Goal: Task Accomplishment & Management: Manage account settings

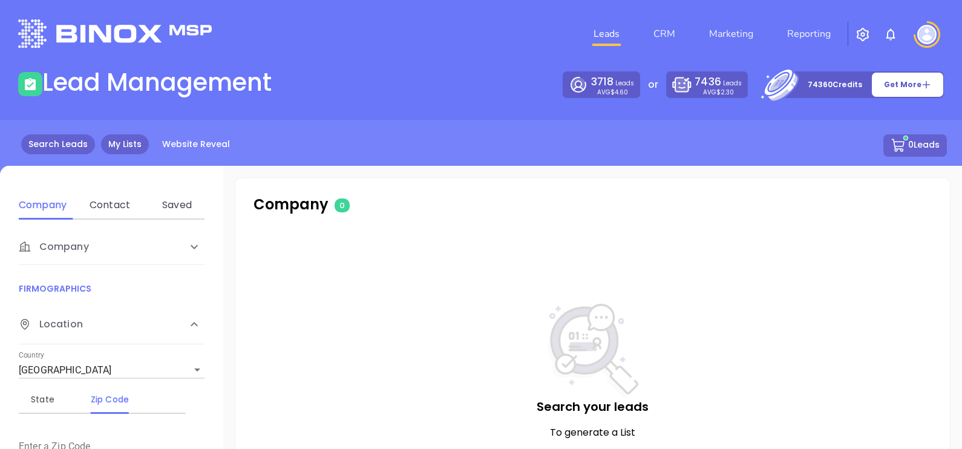
click at [106, 140] on link "My Lists" at bounding box center [125, 144] width 48 height 20
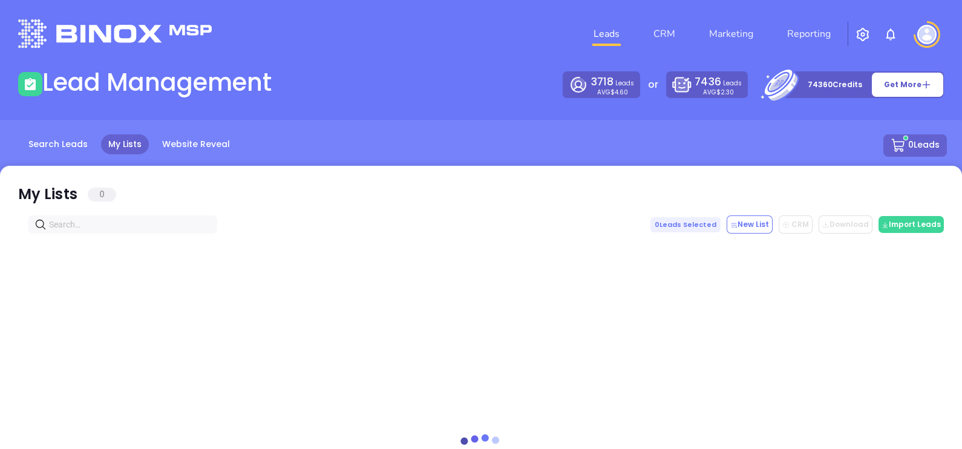
click at [166, 236] on div at bounding box center [481, 436] width 926 height 405
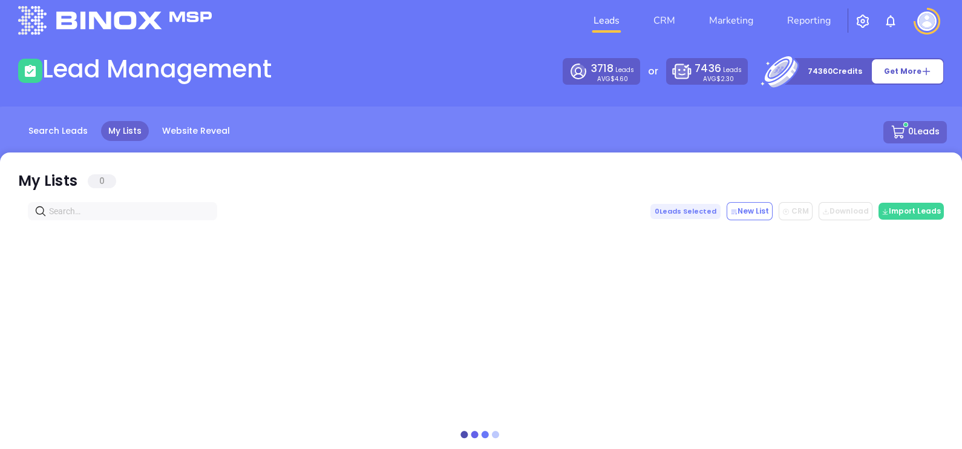
click at [180, 218] on div "My Lists 0 0 Leads Selected New List CRM Download Download2 Import Leads" at bounding box center [481, 394] width 962 height 484
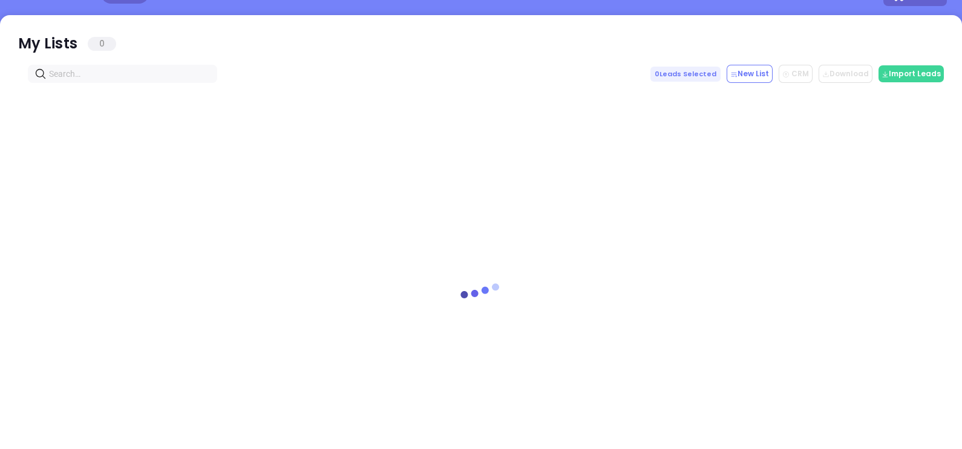
scroll to position [151, 0]
paste input "Collins Insurance Agency"
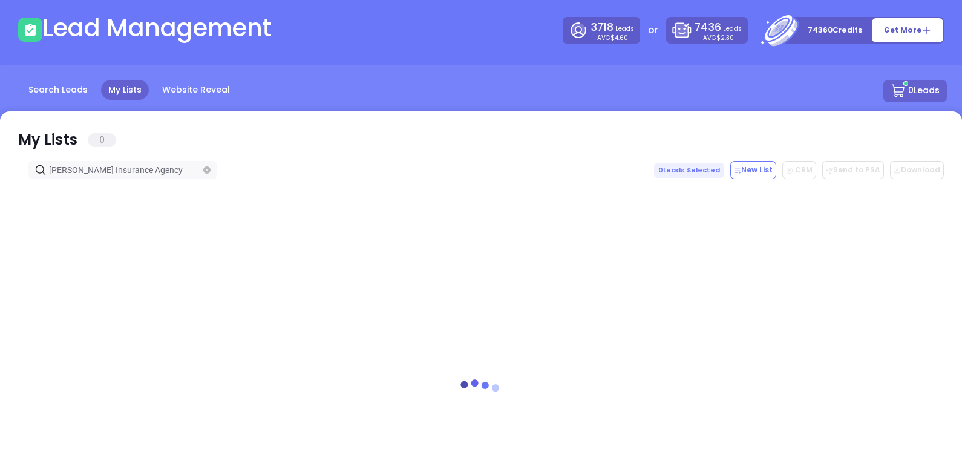
scroll to position [0, 0]
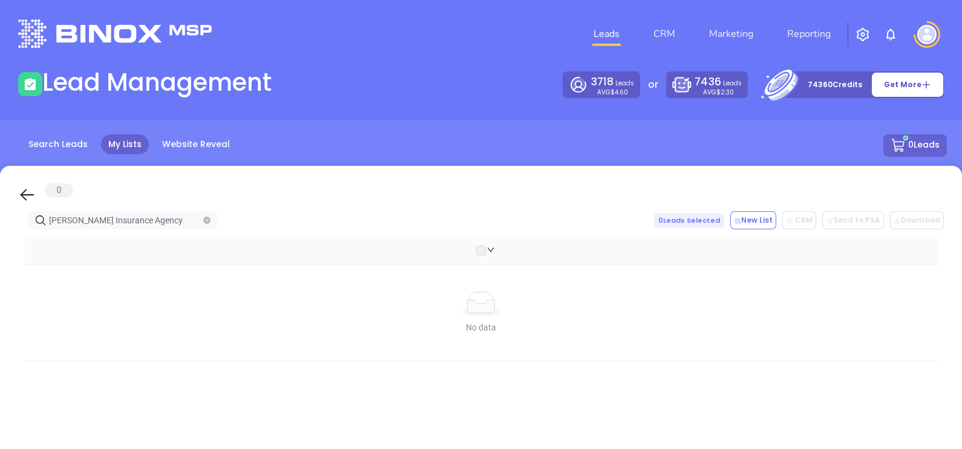
type input "Collins Insurance Agency"
click at [210, 218] on icon "close-circle" at bounding box center [206, 220] width 7 height 7
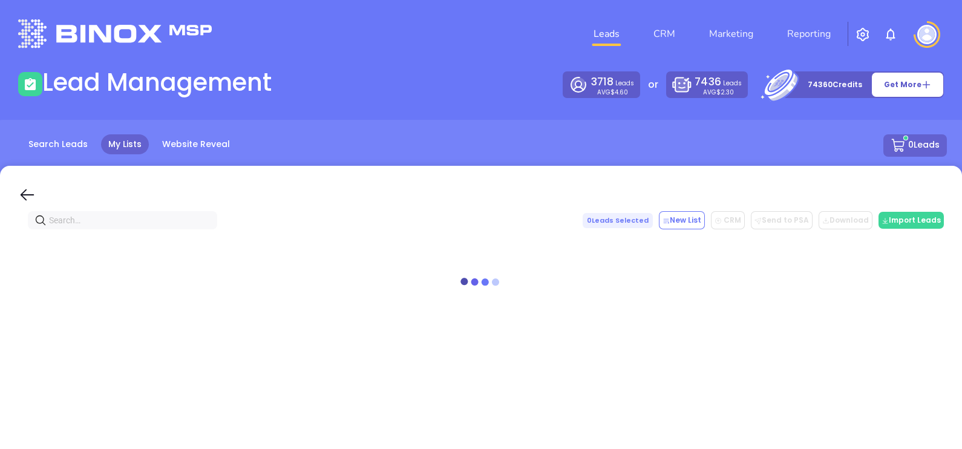
paste input "[DOMAIN_NAME]"
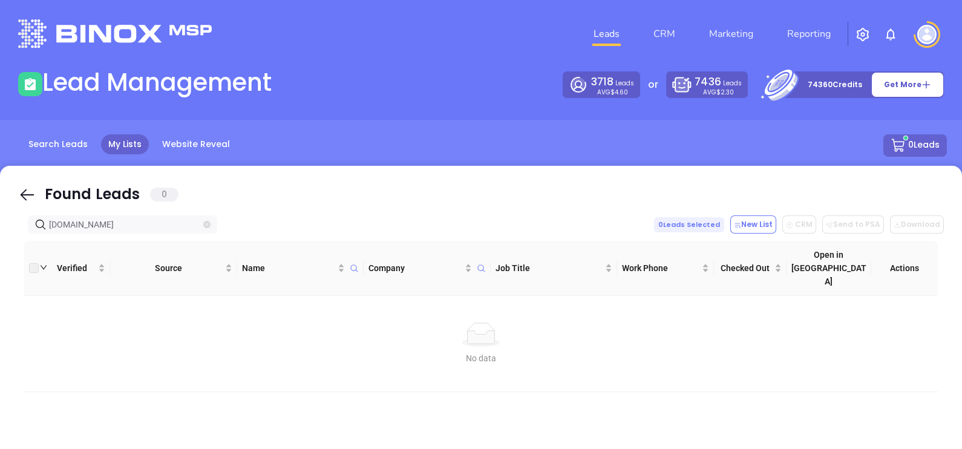
type input "[DOMAIN_NAME]"
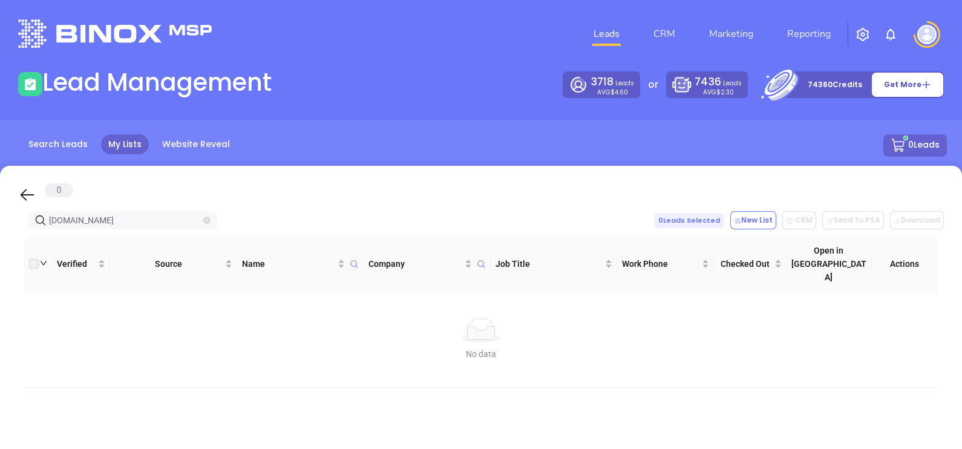
click at [206, 218] on icon "close-circle" at bounding box center [206, 220] width 7 height 7
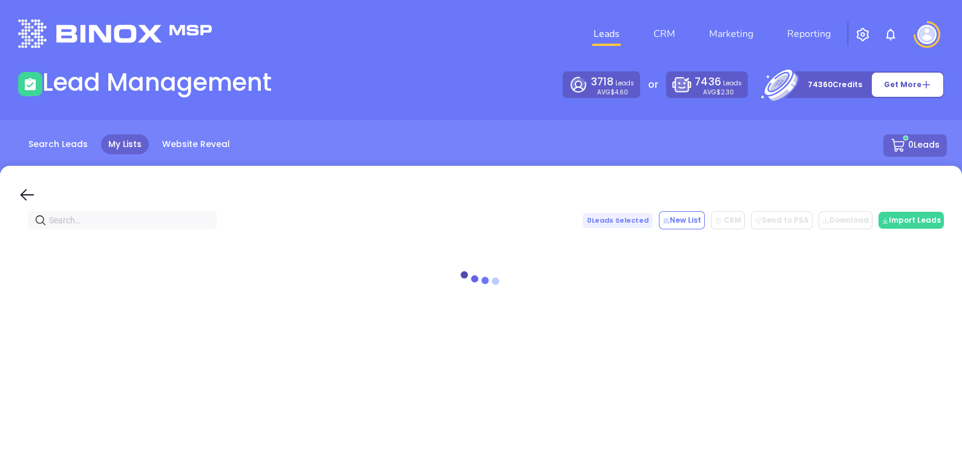
paste input "Strategic Insurance Professionals"
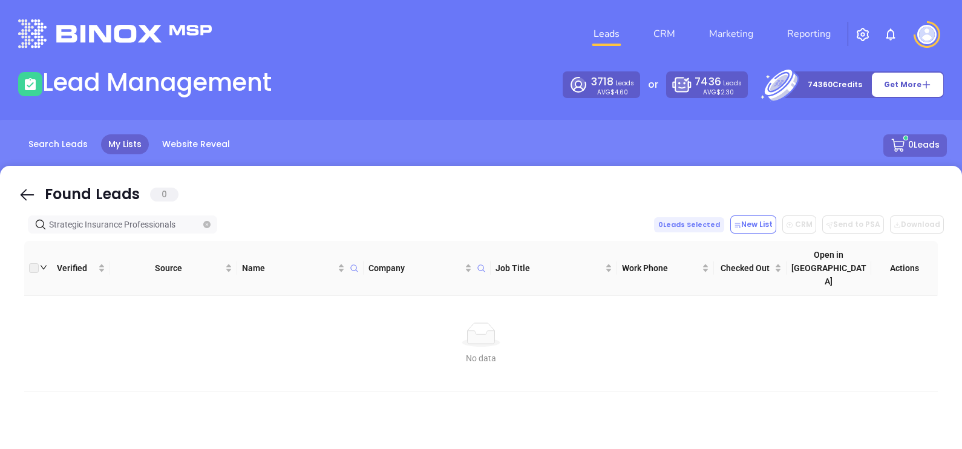
type input "Strategic Insurance Professionals"
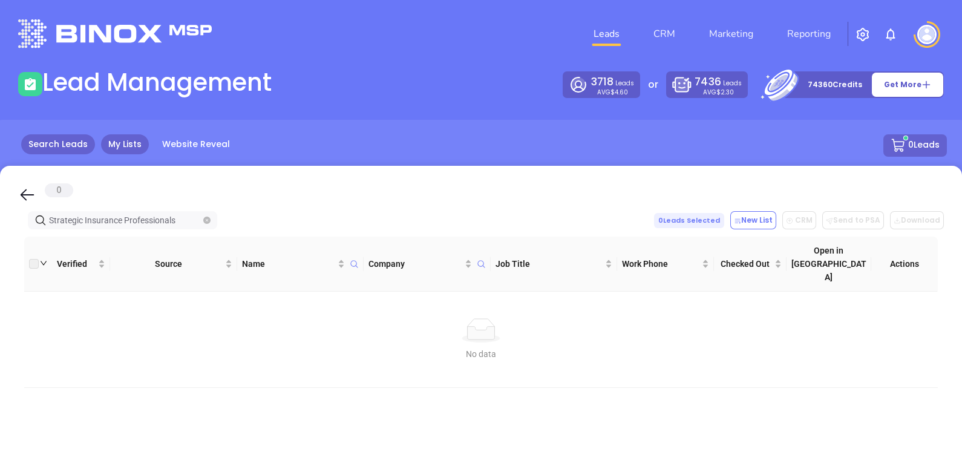
click at [54, 137] on link "Search Leads" at bounding box center [58, 144] width 74 height 20
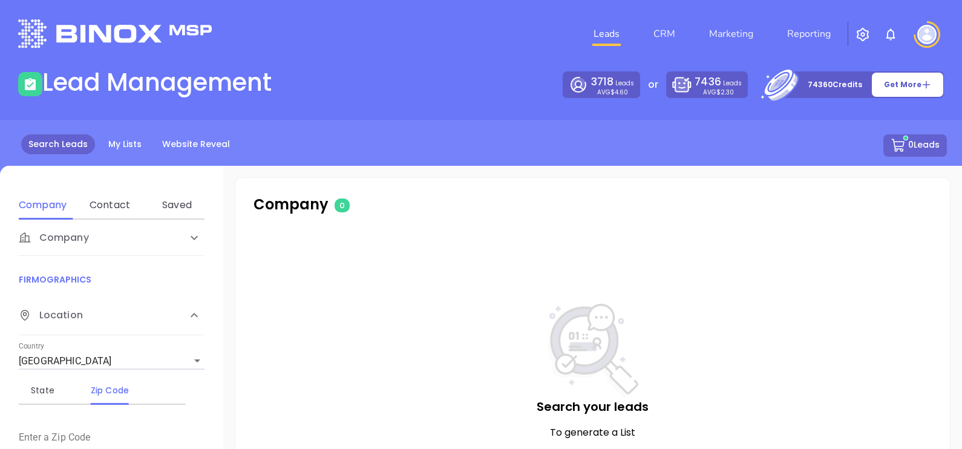
scroll to position [18, 0]
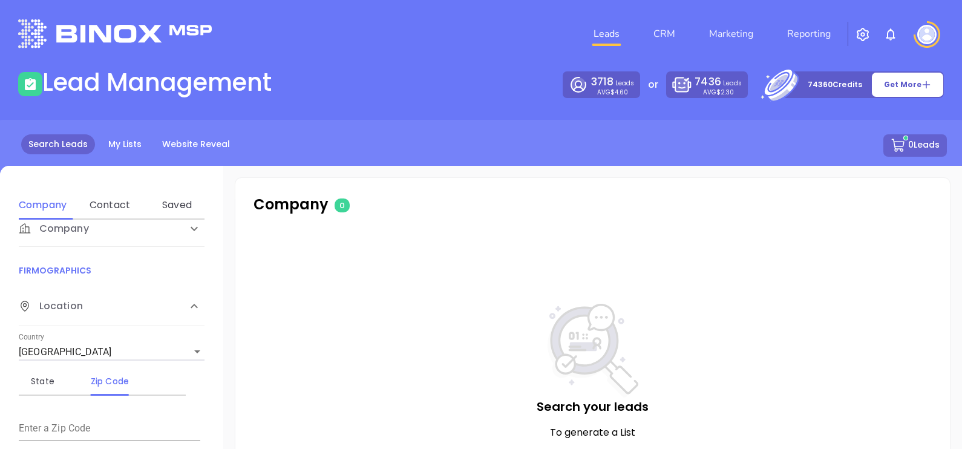
click at [109, 194] on div "Contact" at bounding box center [110, 205] width 48 height 29
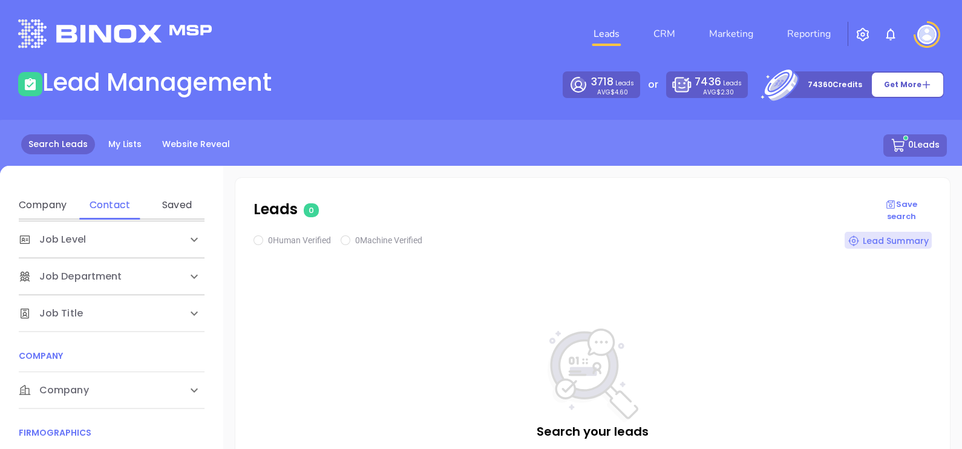
scroll to position [151, 0]
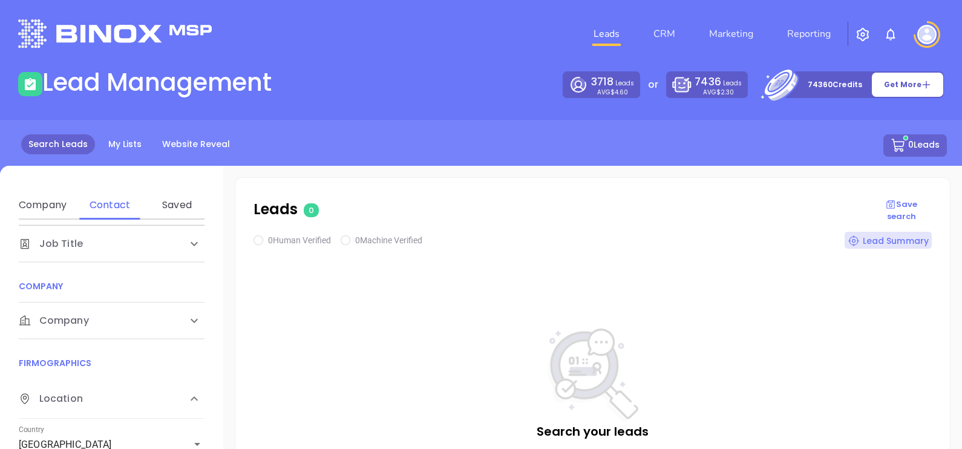
click at [103, 332] on div "Company" at bounding box center [112, 321] width 186 height 36
click at [127, 369] on div "Domain" at bounding box center [110, 367] width 48 height 15
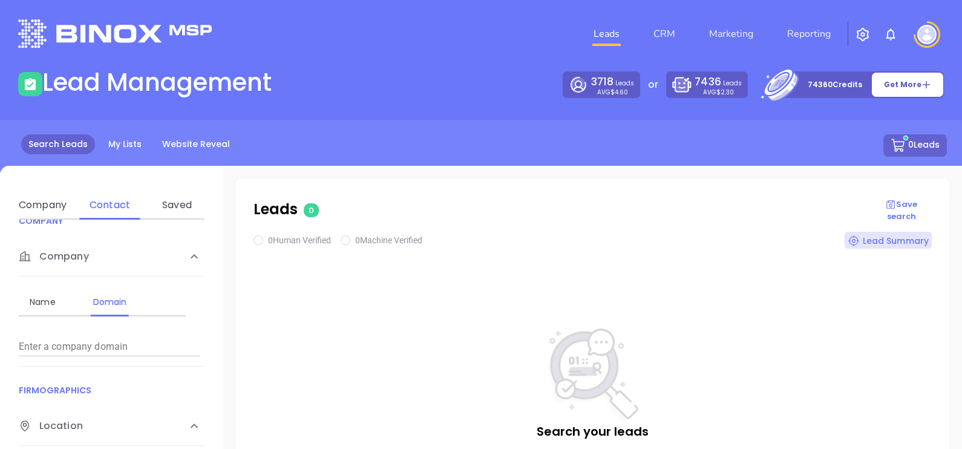
scroll to position [227, 0]
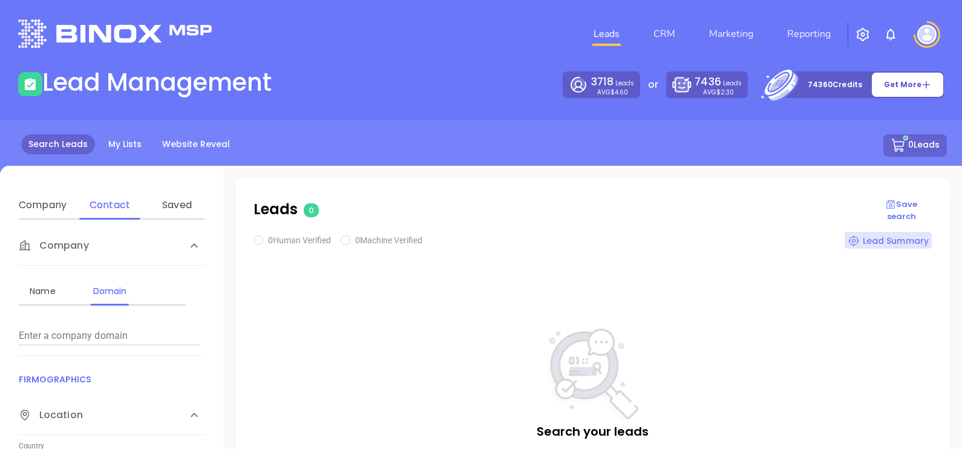
click at [78, 333] on input "Enter a company name" at bounding box center [110, 335] width 182 height 19
paste input "[DOMAIN_NAME]"
type input "[DOMAIN_NAME]"
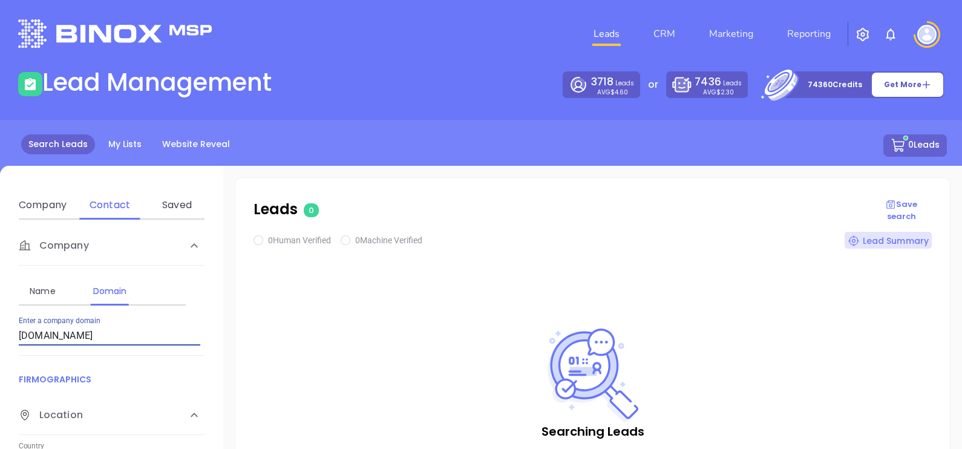
checkbox input "true"
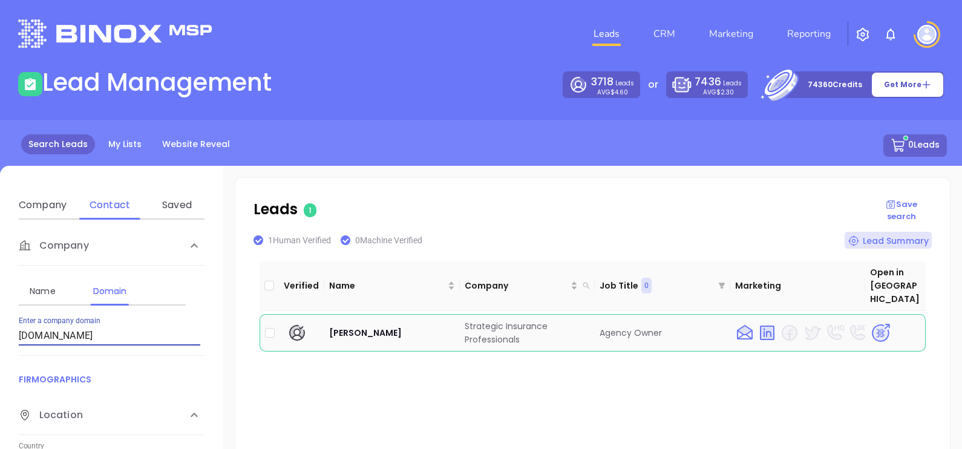
click at [870, 322] on img at bounding box center [880, 332] width 21 height 21
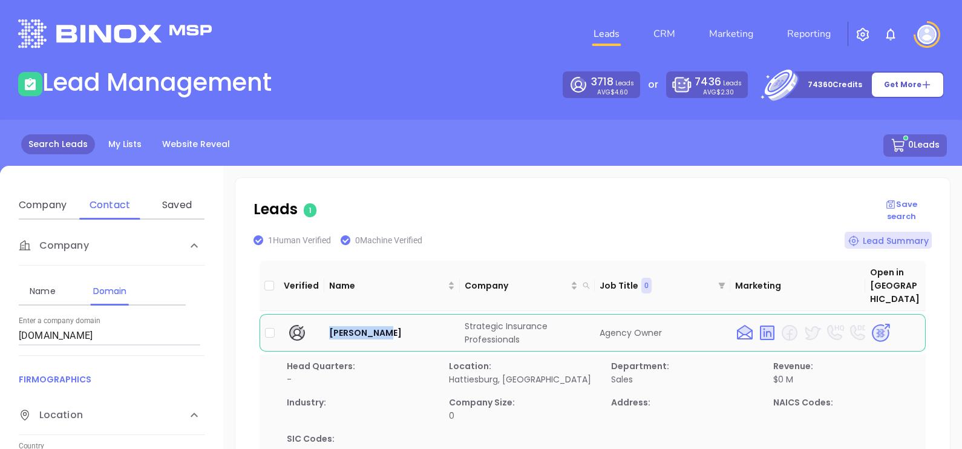
drag, startPoint x: 343, startPoint y: 312, endPoint x: 384, endPoint y: 319, distance: 41.8
click at [384, 319] on td "[PERSON_NAME]" at bounding box center [392, 333] width 136 height 38
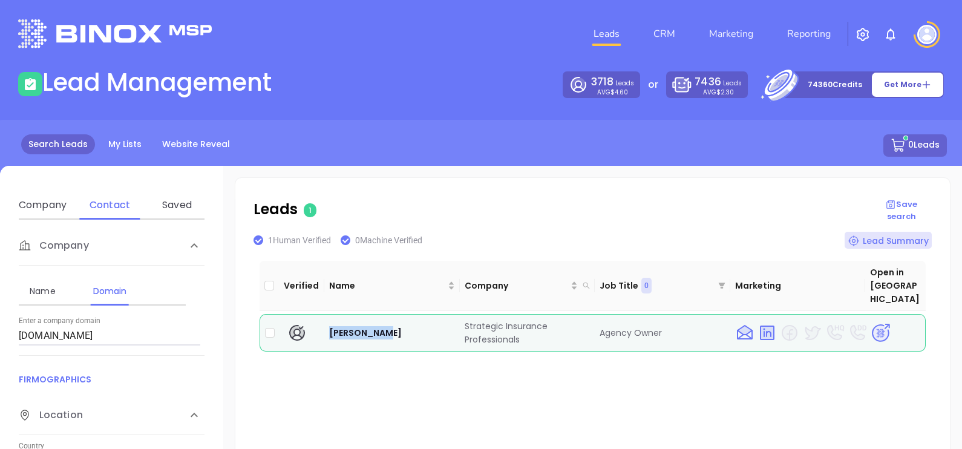
copy span "[PERSON_NAME]"
click at [116, 141] on link "My Lists" at bounding box center [125, 144] width 48 height 20
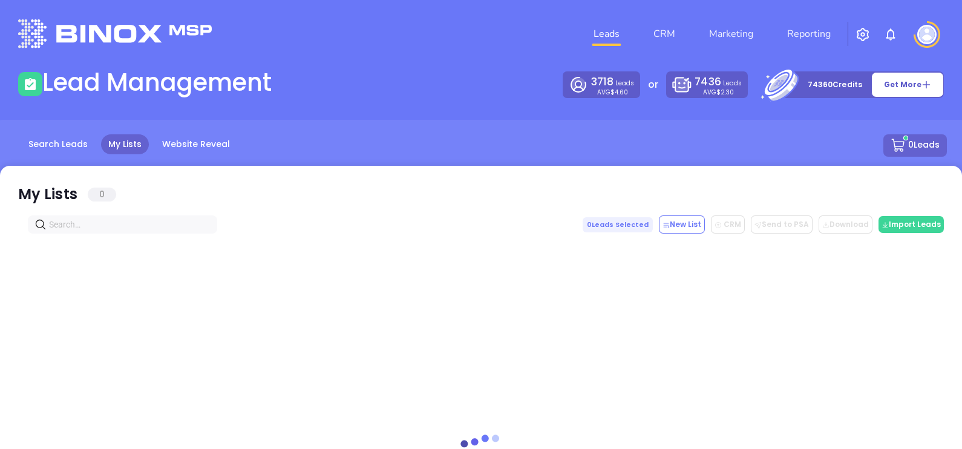
click at [108, 223] on input "text" at bounding box center [125, 224] width 152 height 13
paste input "jamesins.com"
type input "jamesins.com"
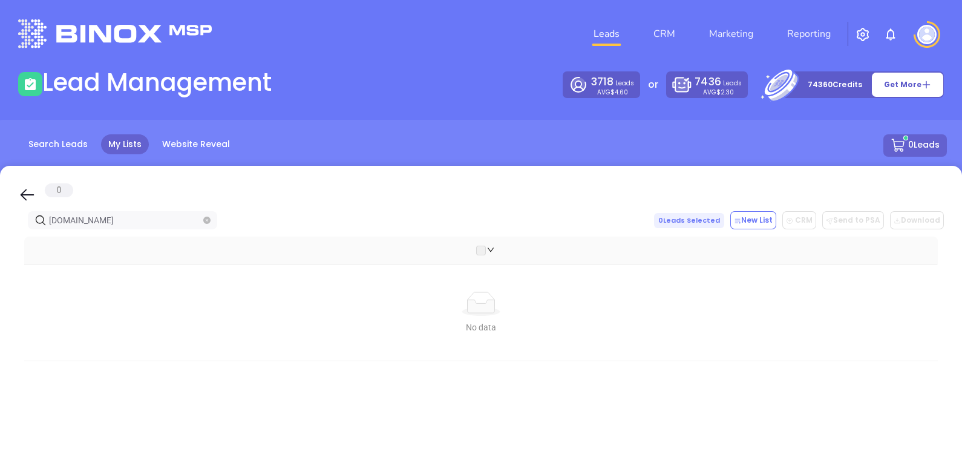
click at [203, 220] on icon "close-circle" at bounding box center [206, 220] width 7 height 7
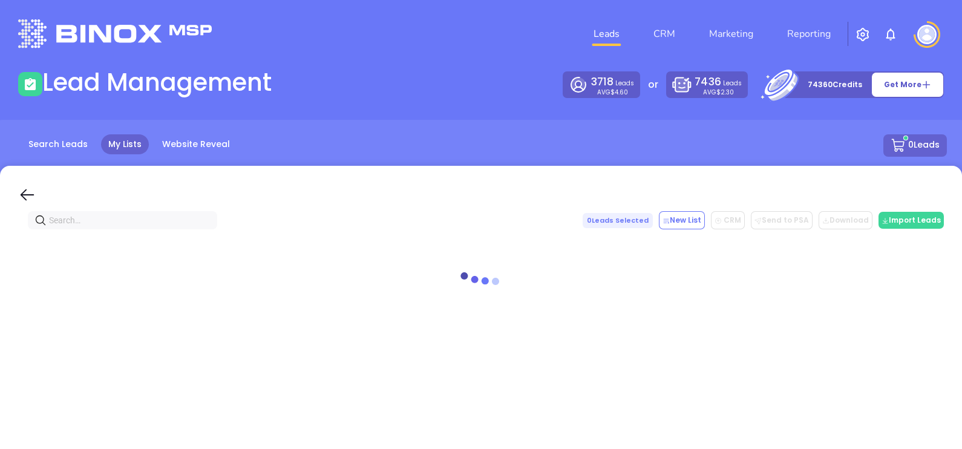
paste input "huntinsllc.com"
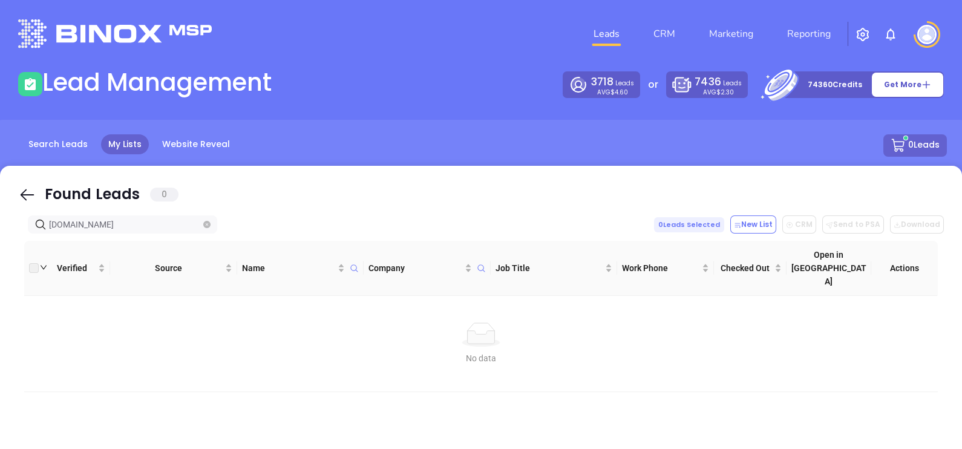
type input "huntinsllc.com"
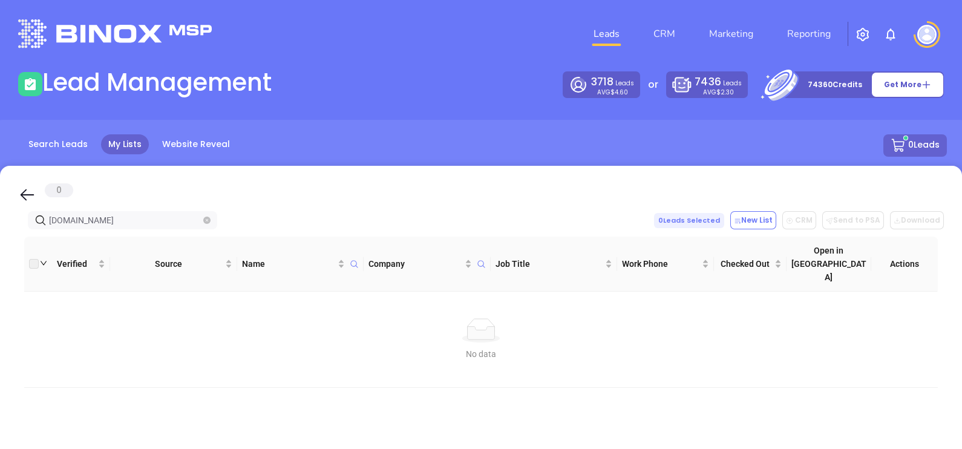
click at [210, 218] on icon "close-circle" at bounding box center [206, 220] width 7 height 7
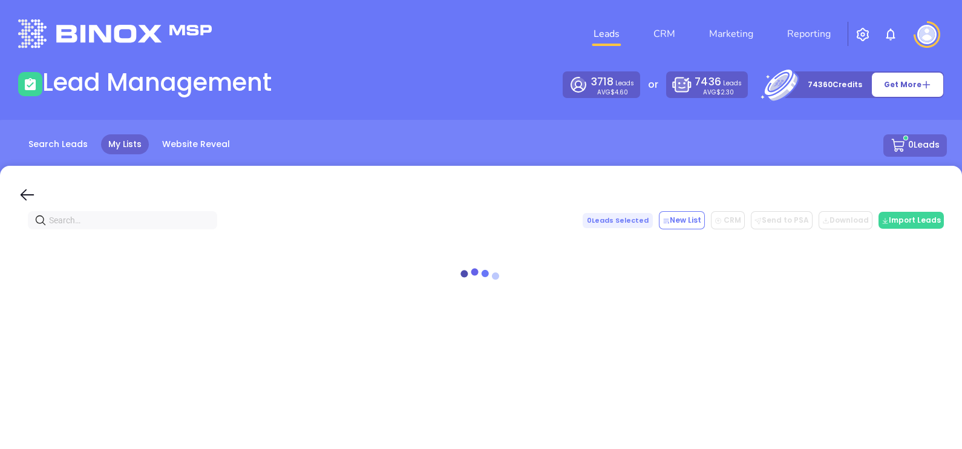
paste input "cmsr22insurancegroup.com"
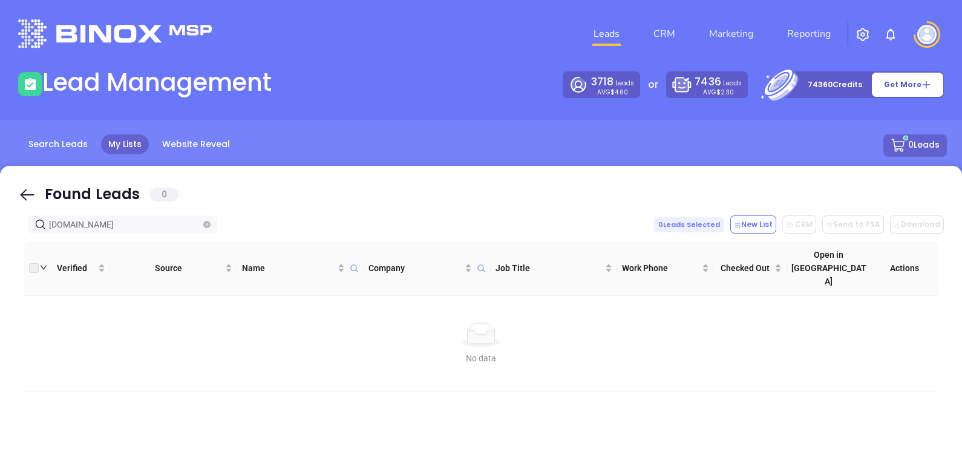
type input "cmsr22insurancegroup.com"
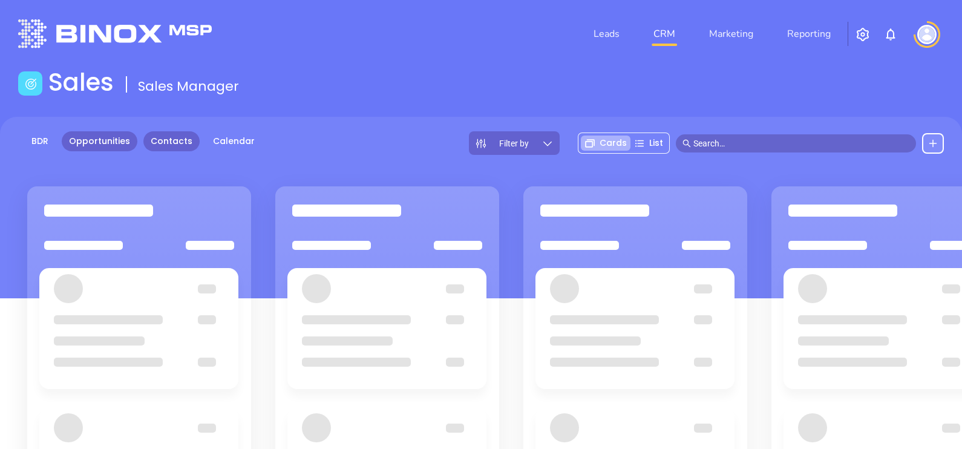
click at [186, 143] on link "Contacts" at bounding box center [171, 141] width 56 height 20
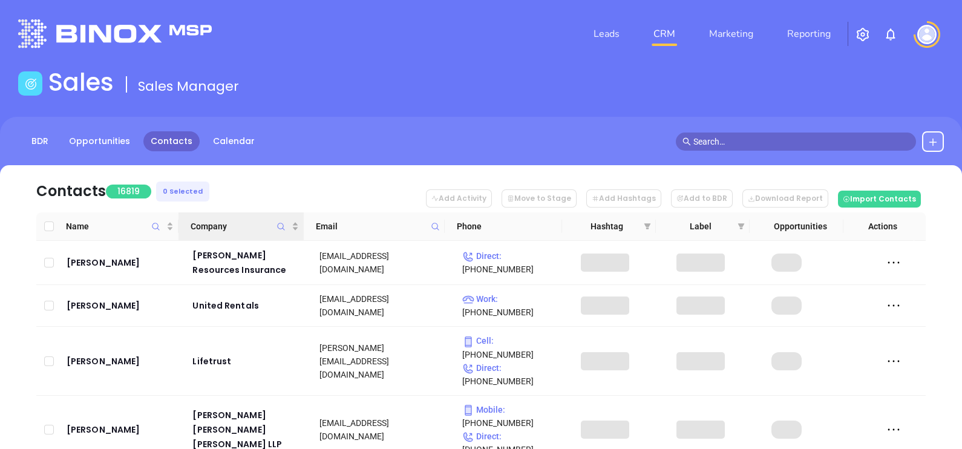
click at [280, 224] on icon "Company" at bounding box center [280, 226] width 9 height 9
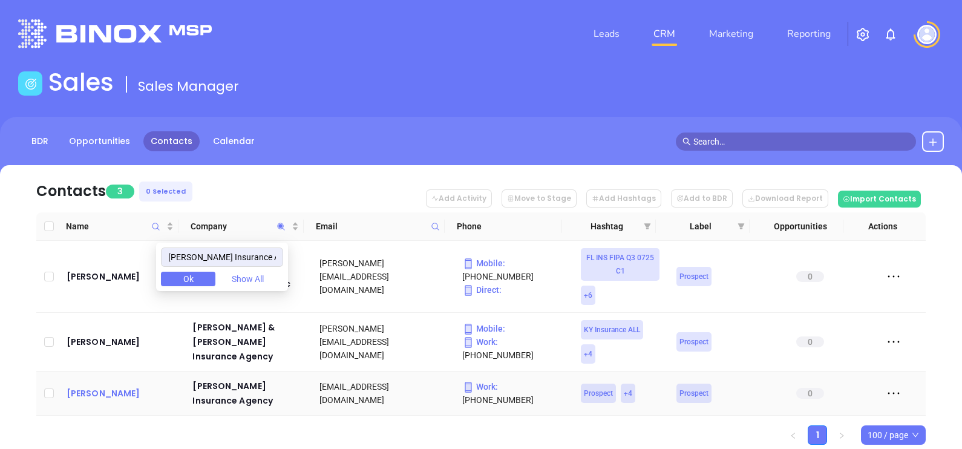
type input "Collins Insurance Agency"
click at [108, 398] on div "Ray G Collins" at bounding box center [122, 393] width 110 height 15
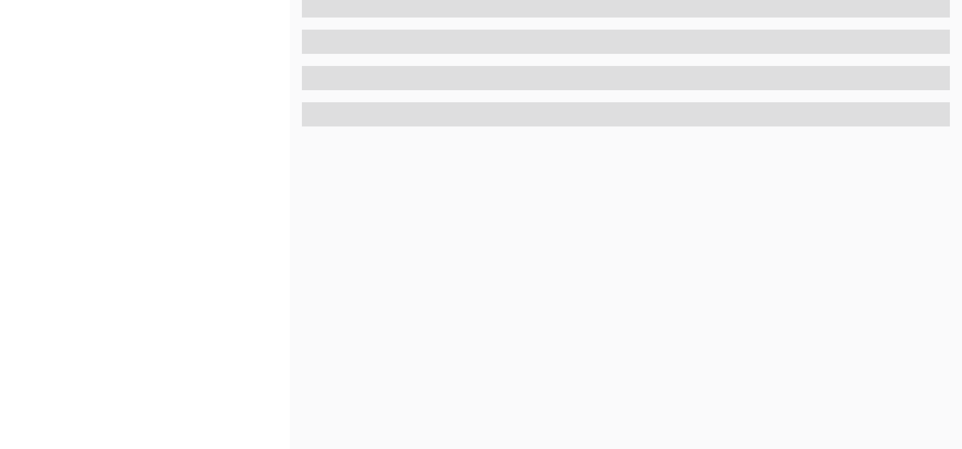
scroll to position [563, 0]
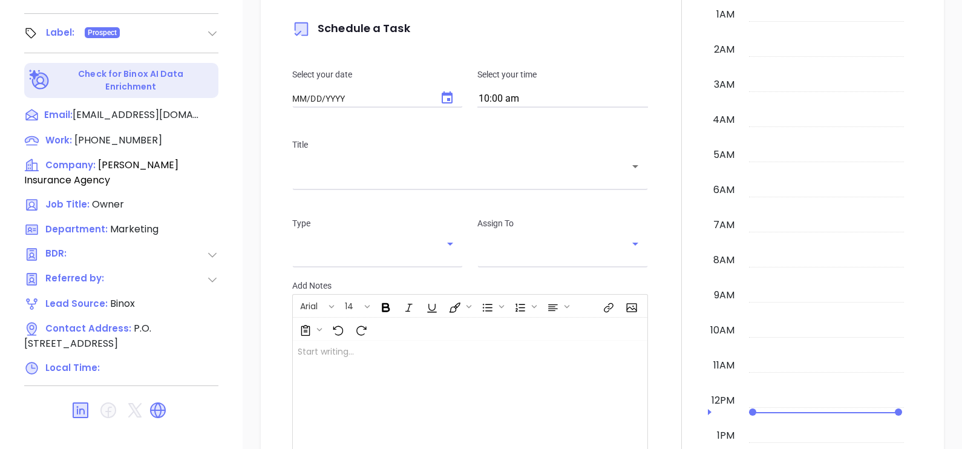
type input "[DATE]"
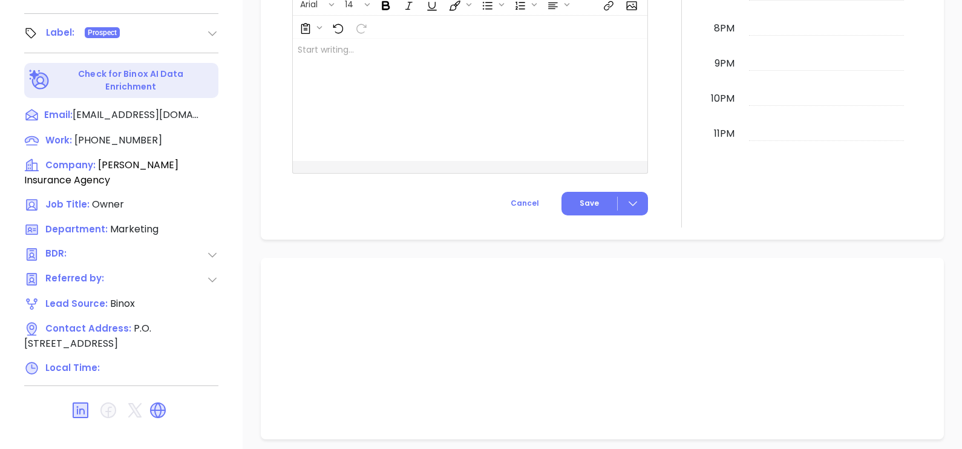
scroll to position [668, 0]
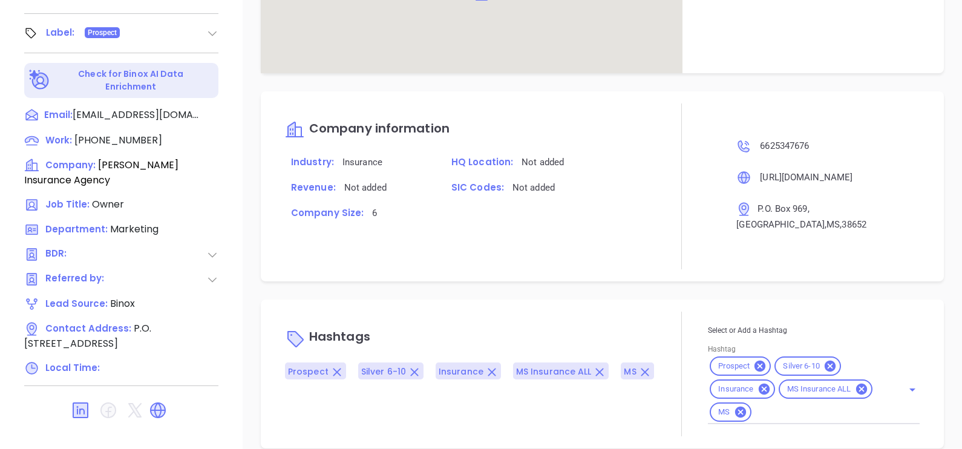
type input "[PERSON_NAME]"
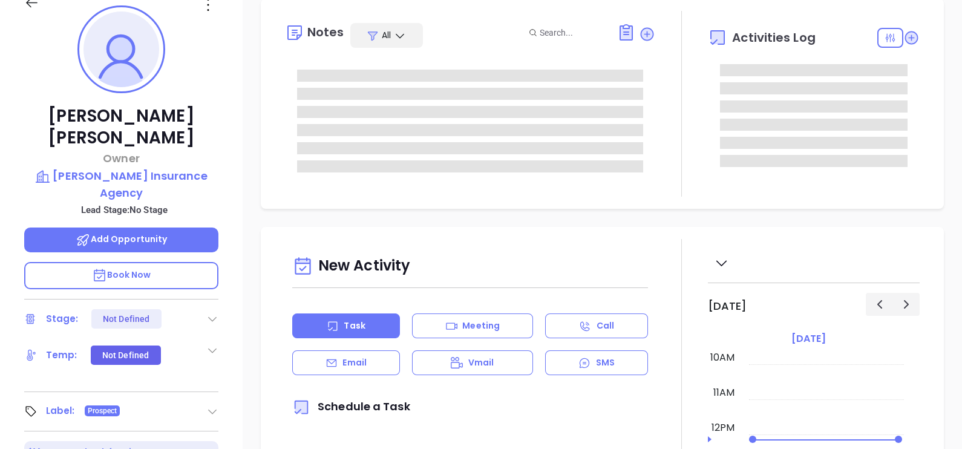
scroll to position [0, 0]
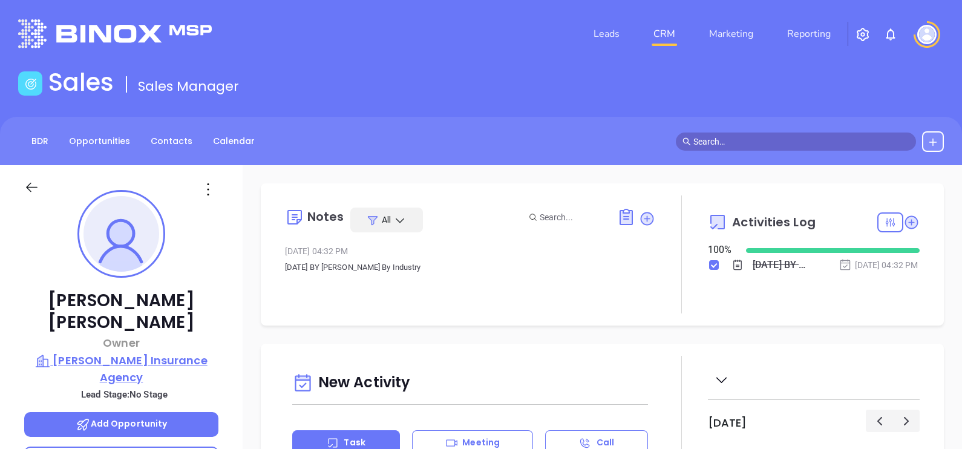
click at [142, 352] on p "Collins Insurance Agency" at bounding box center [121, 368] width 194 height 33
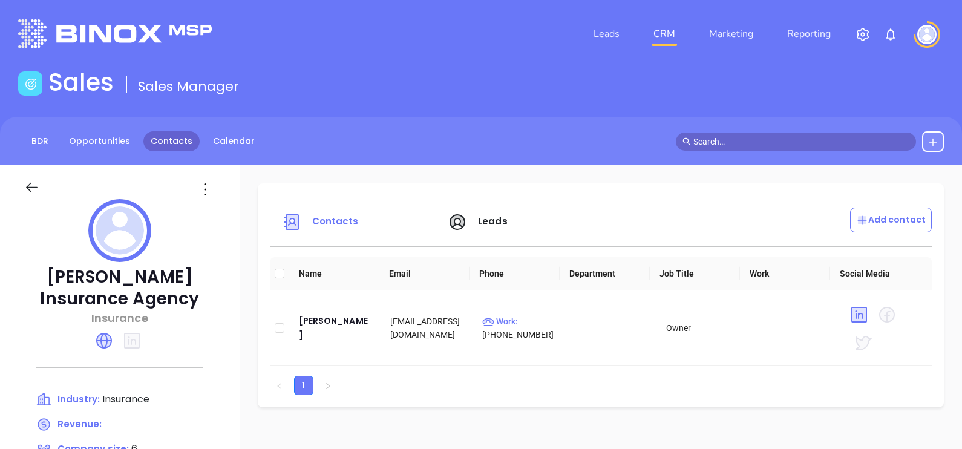
click at [184, 130] on div "BDR Opportunities Contacts Calendar" at bounding box center [481, 141] width 962 height 48
click at [181, 143] on link "Contacts" at bounding box center [171, 141] width 56 height 20
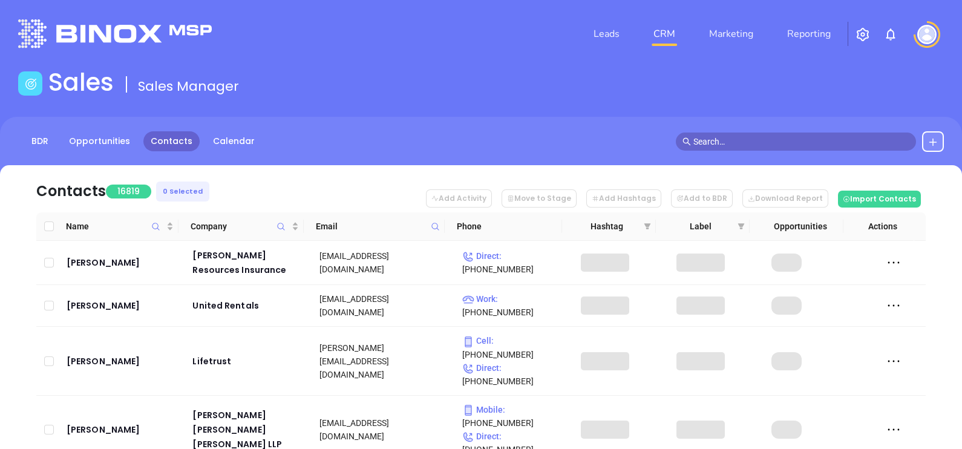
click at [442, 228] on span at bounding box center [435, 226] width 14 height 18
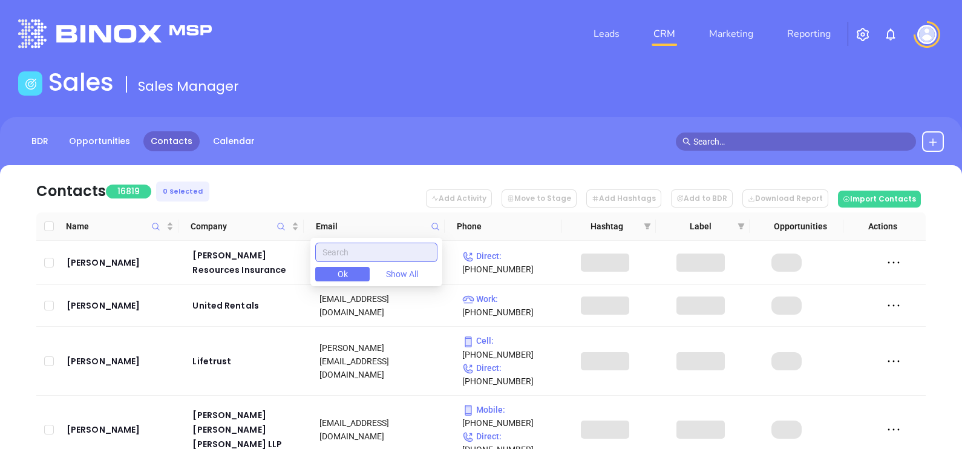
paste input "[DOMAIN_NAME]"
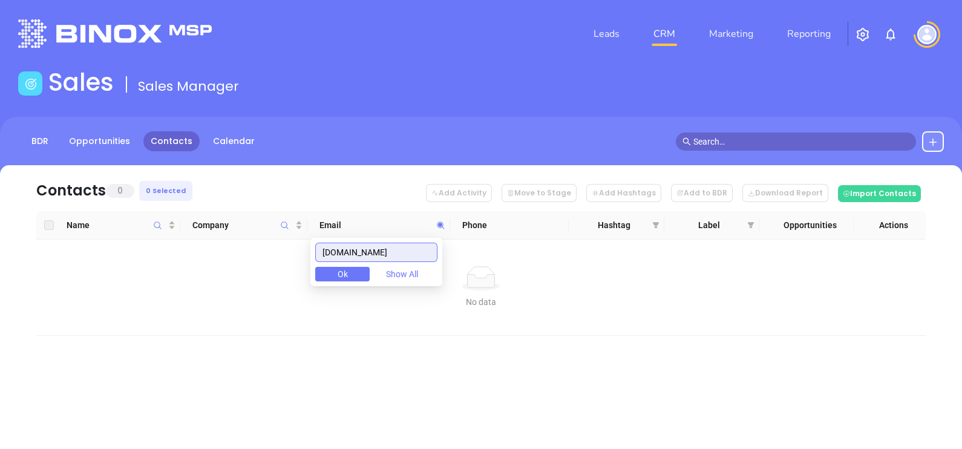
type input "[DOMAIN_NAME]"
drag, startPoint x: 420, startPoint y: 248, endPoint x: 266, endPoint y: 271, distance: 156.0
click at [267, 271] on body "Leads CRM Marketing Reporting Financial Leads Leads Sales Sales Manager BDR Opp…" at bounding box center [481, 224] width 962 height 449
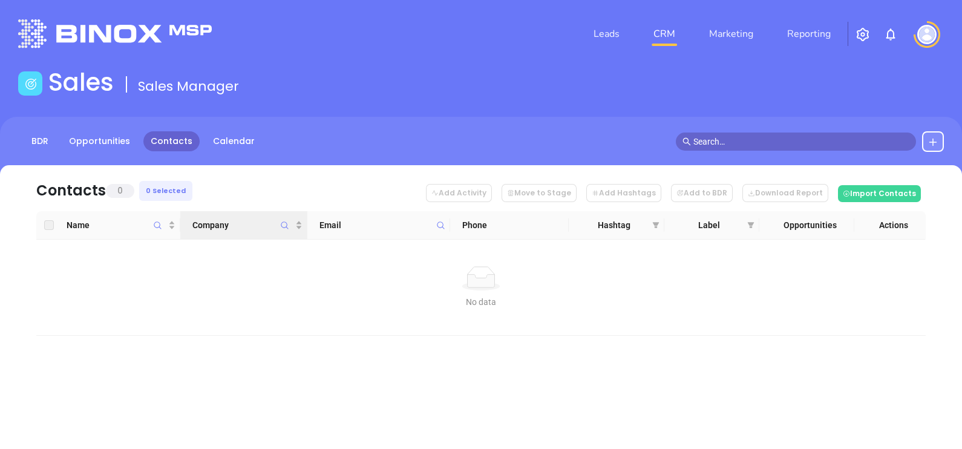
click at [287, 219] on span "Company" at bounding box center [285, 225] width 14 height 28
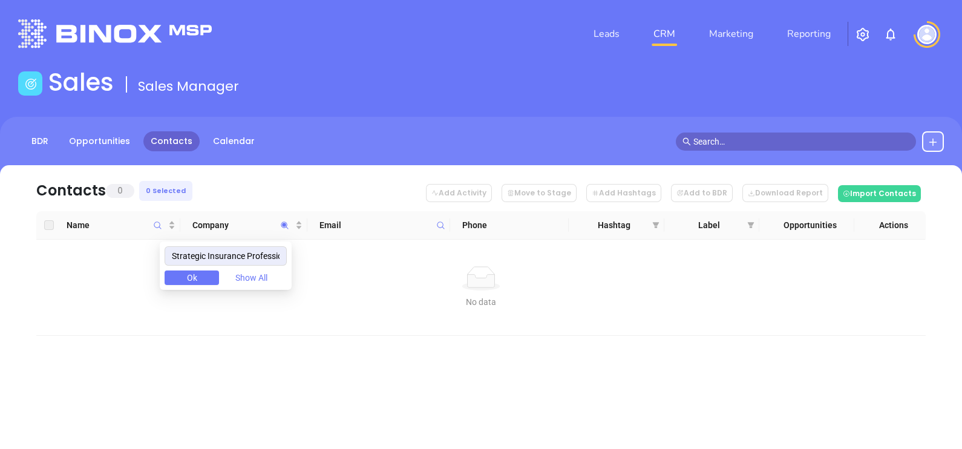
drag, startPoint x: 284, startPoint y: 260, endPoint x: 136, endPoint y: 272, distance: 149.3
click at [136, 272] on body "Leads CRM Marketing Reporting Financial Leads Leads Sales Sales Manager BDR Opp…" at bounding box center [481, 224] width 962 height 449
type input "Strategic Insurance Professionals"
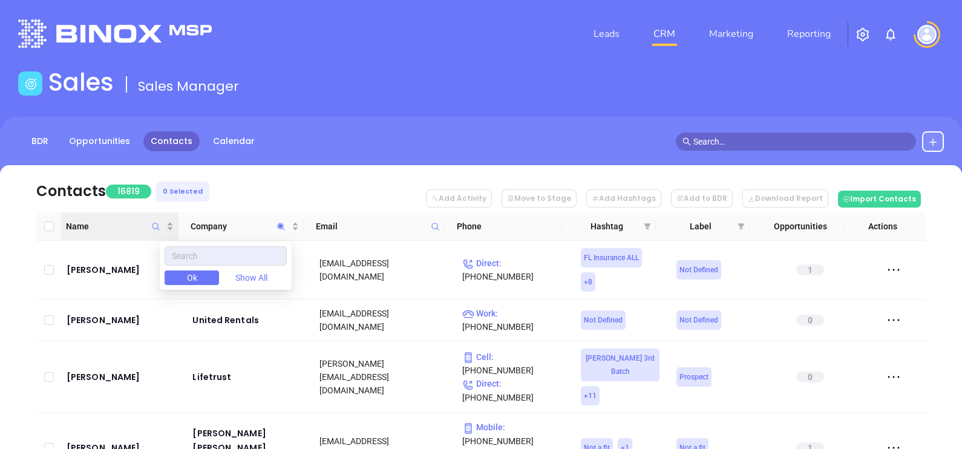
click at [159, 226] on icon "Name" at bounding box center [155, 226] width 9 height 9
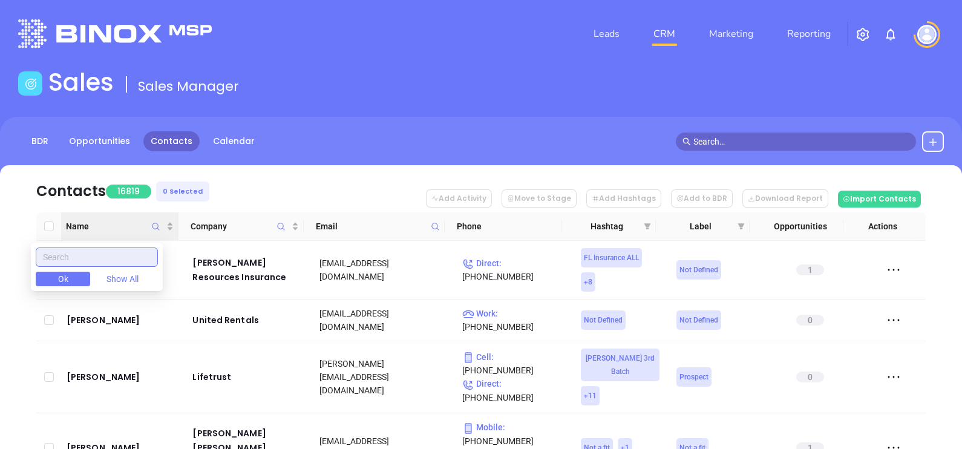
paste input "[PERSON_NAME]"
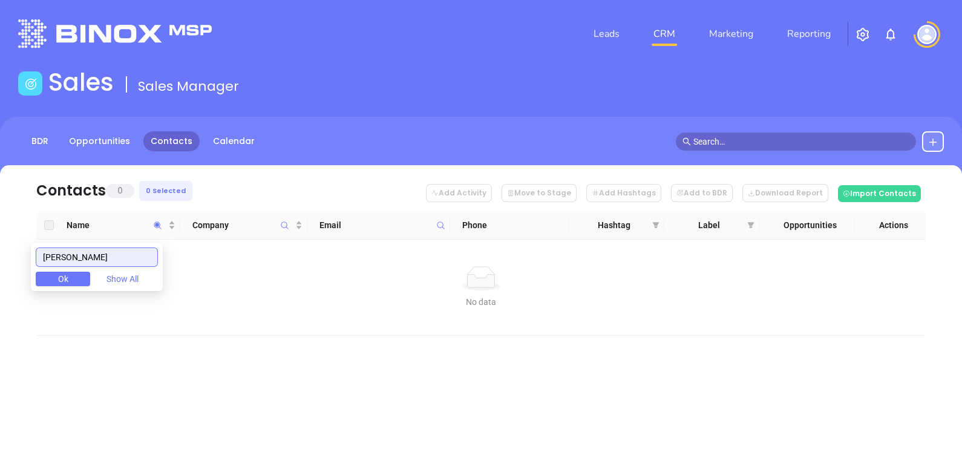
click at [74, 258] on input "[PERSON_NAME]" at bounding box center [97, 256] width 122 height 19
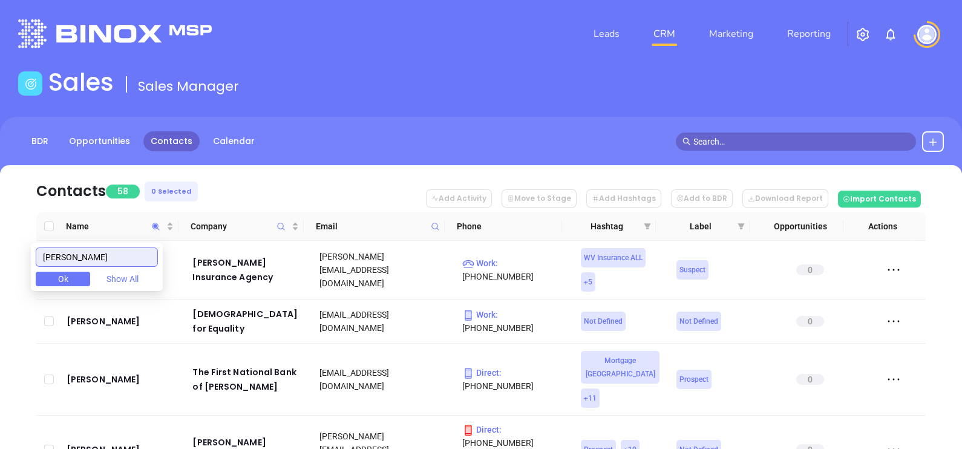
type input "[PERSON_NAME]"
drag, startPoint x: -2, startPoint y: 379, endPoint x: 5, endPoint y: 379, distance: 7.3
click at [0, 381] on html "Leads CRM Marketing Reporting Financial Leads Leads Sales Sales Manager BDR Opp…" at bounding box center [481, 224] width 962 height 449
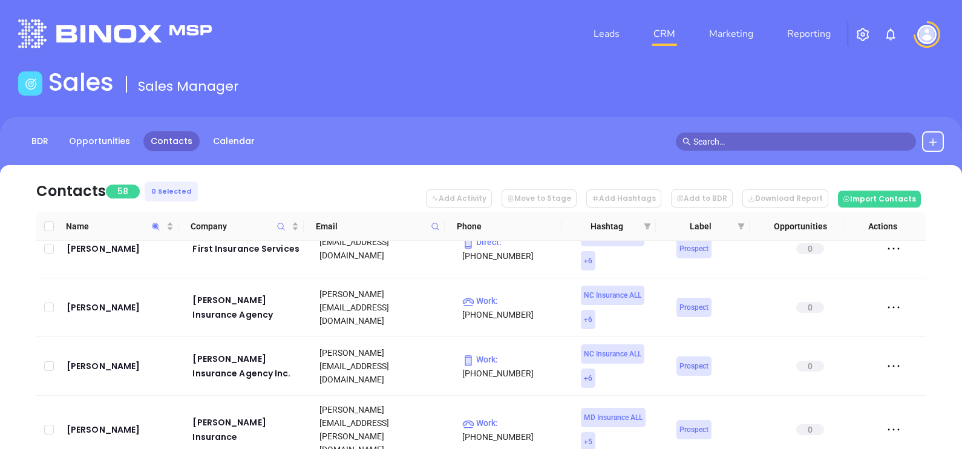
scroll to position [983, 0]
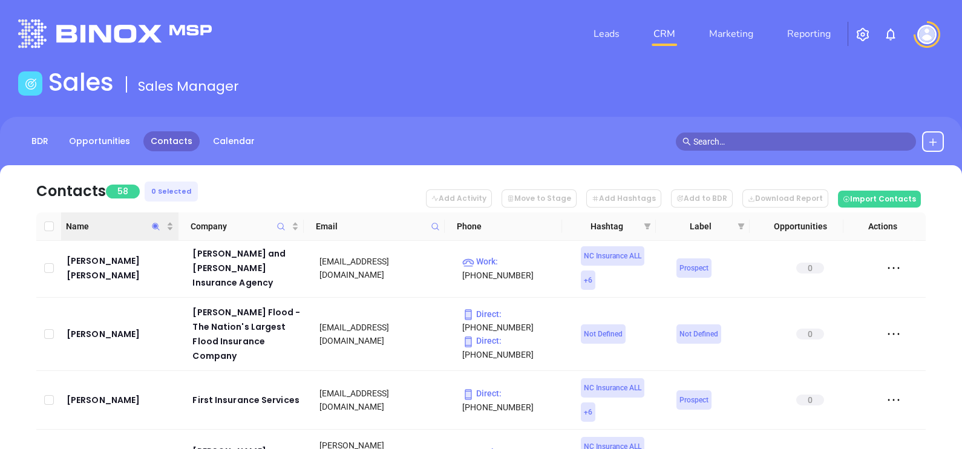
click at [175, 219] on th "Name" at bounding box center [119, 226] width 117 height 28
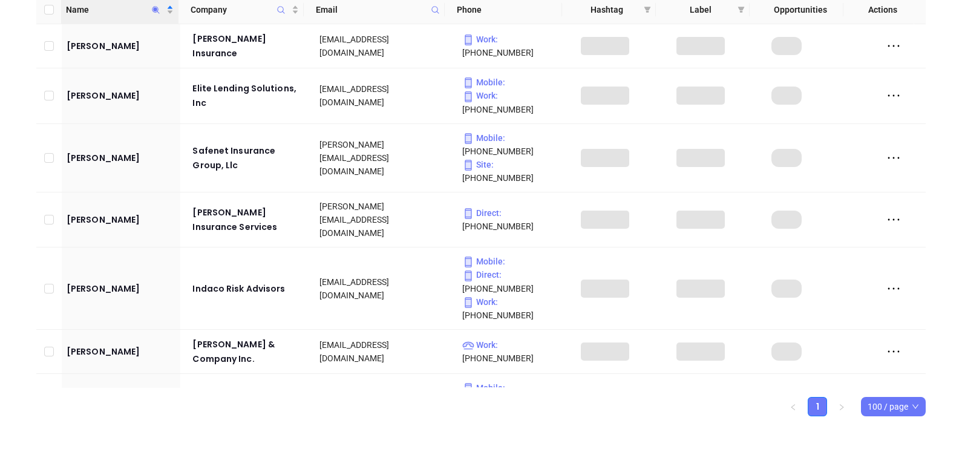
scroll to position [212, 0]
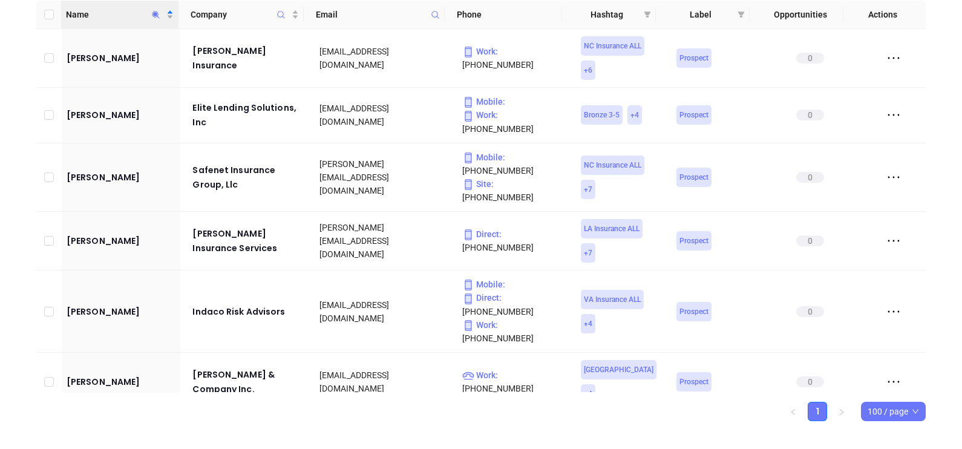
click at [156, 20] on span "Name" at bounding box center [156, 15] width 14 height 28
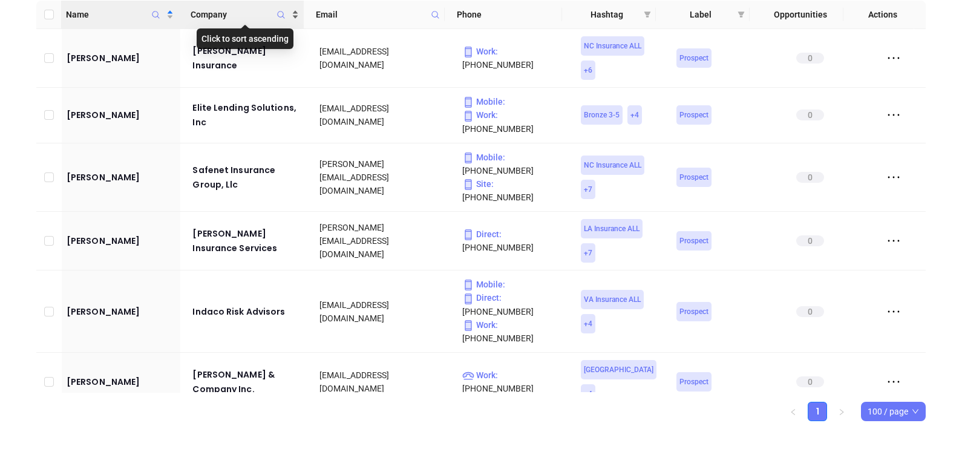
click at [267, 18] on span "Company" at bounding box center [240, 14] width 99 height 13
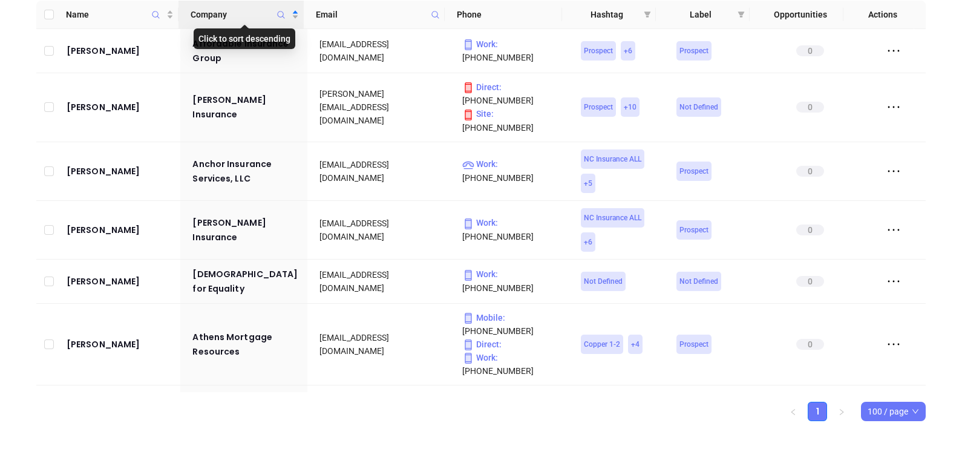
click at [284, 11] on icon "Company" at bounding box center [280, 14] width 9 height 9
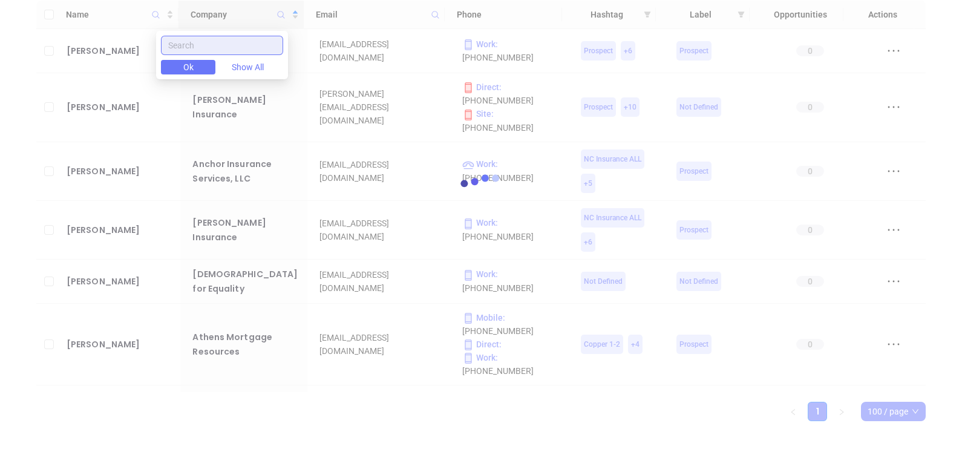
paste input "Strategic Insurance Professionals"
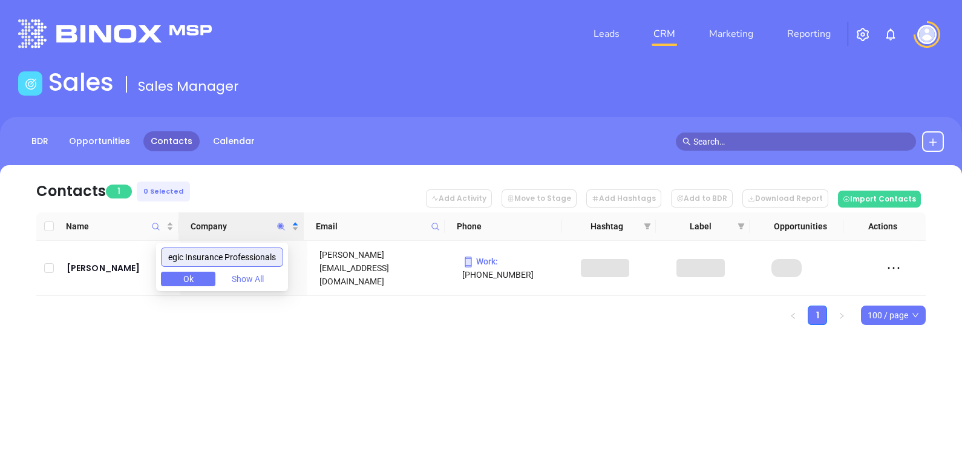
scroll to position [0, 0]
type input "Strategic Insurance Professionals"
click at [77, 261] on div "[PERSON_NAME]" at bounding box center [122, 268] width 110 height 15
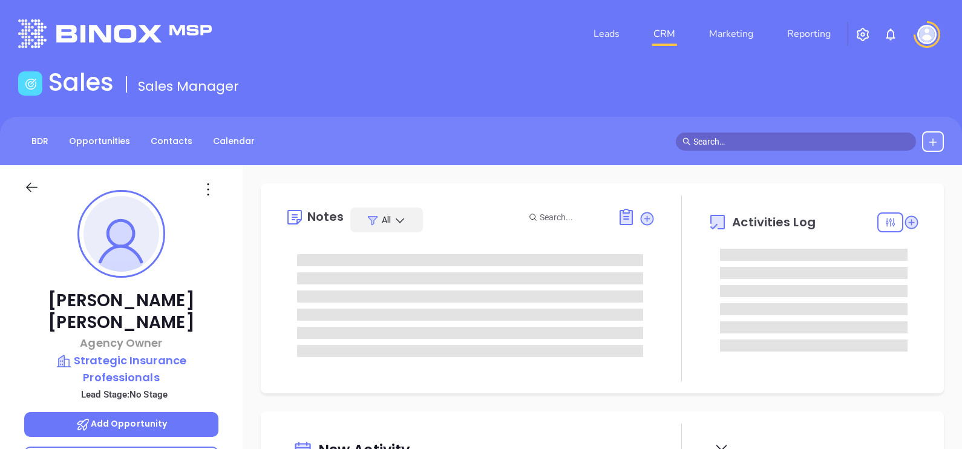
type input "[PERSON_NAME]"
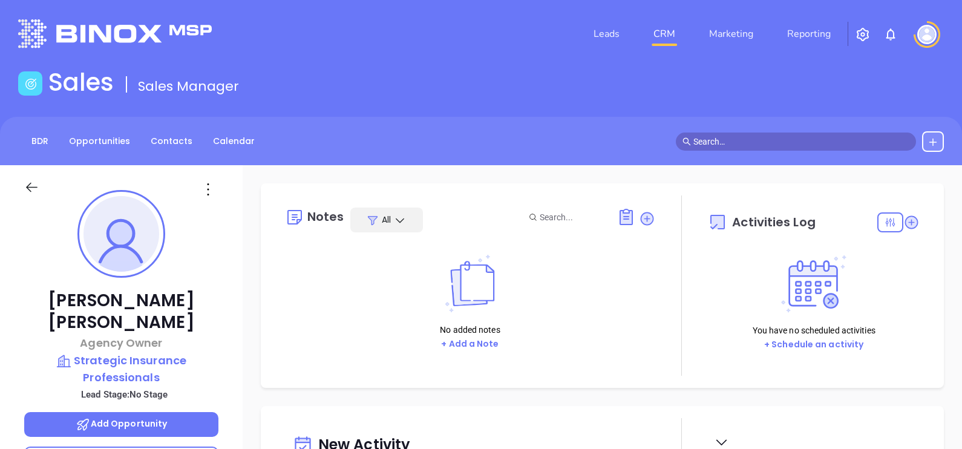
scroll to position [351, 0]
click at [641, 218] on icon at bounding box center [647, 218] width 12 height 12
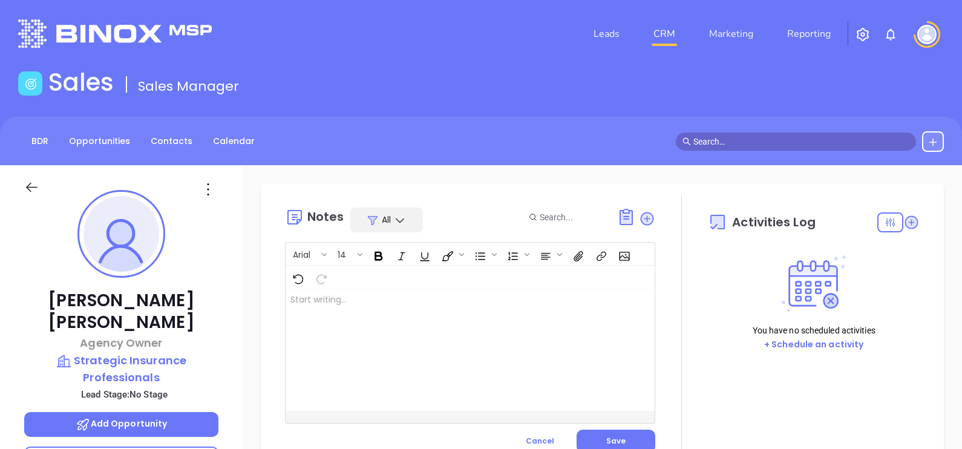
click at [427, 341] on div at bounding box center [457, 350] width 343 height 122
click at [618, 442] on span "Save" at bounding box center [615, 441] width 19 height 10
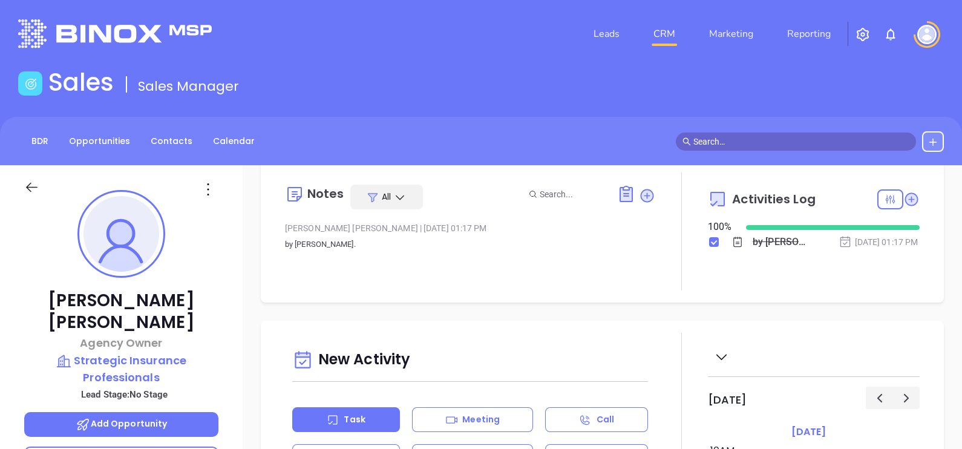
scroll to position [0, 0]
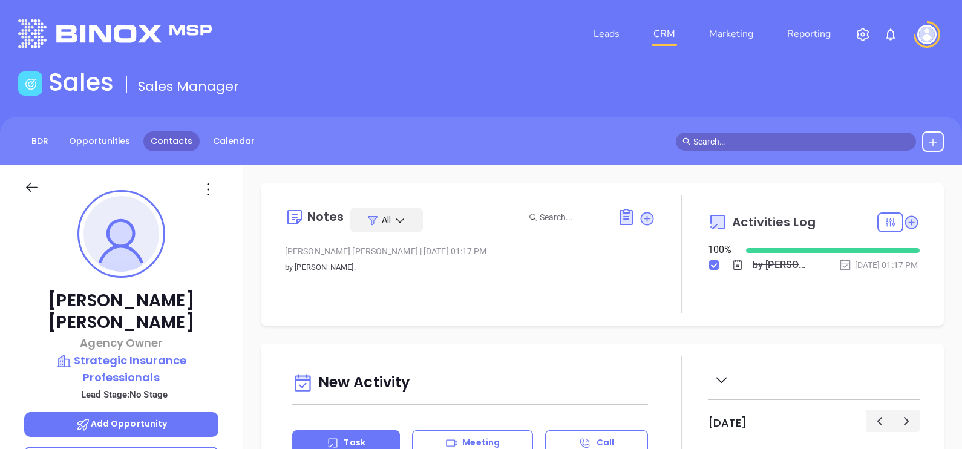
click at [179, 136] on link "Contacts" at bounding box center [171, 141] width 56 height 20
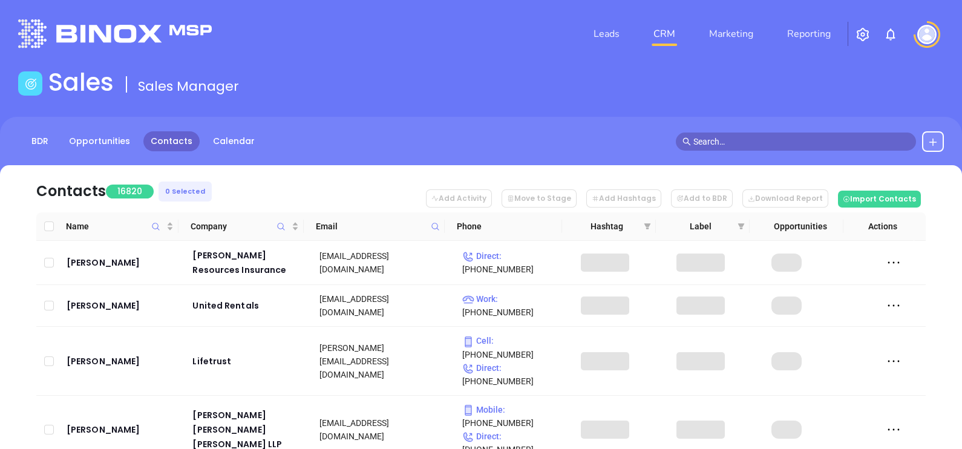
click at [439, 228] on icon at bounding box center [435, 226] width 9 height 9
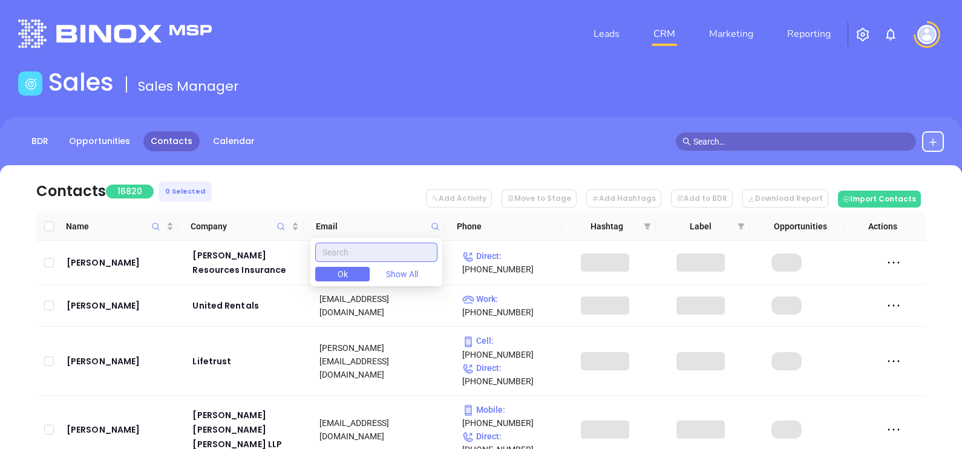
paste input "jamesins.com"
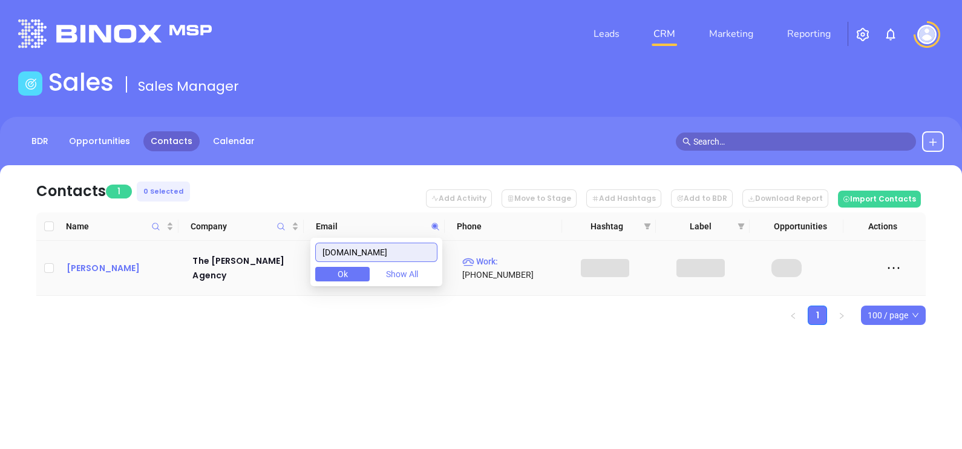
type input "jamesins.com"
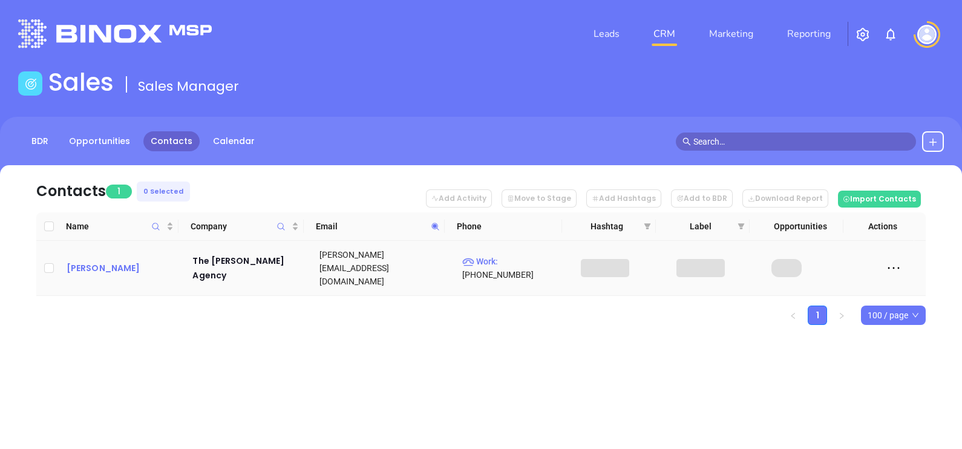
click at [123, 261] on div "Patrick James" at bounding box center [122, 268] width 110 height 15
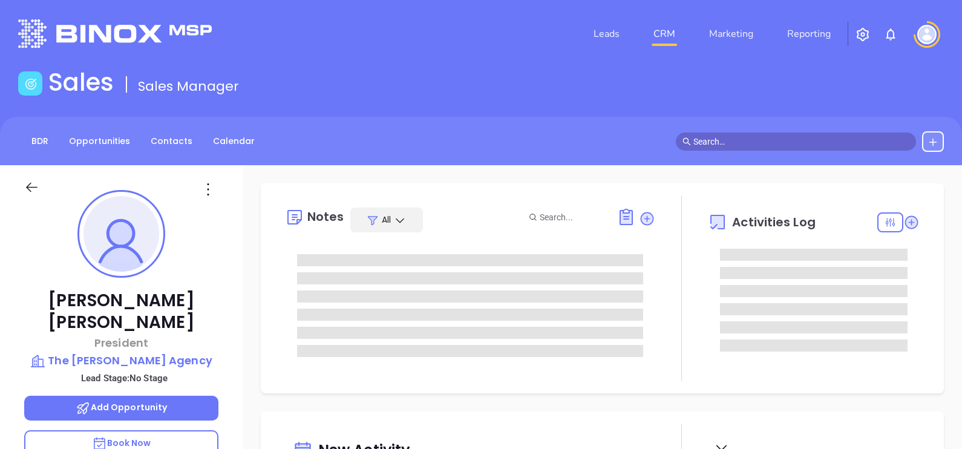
type input "[DATE]"
type input "[PERSON_NAME]"
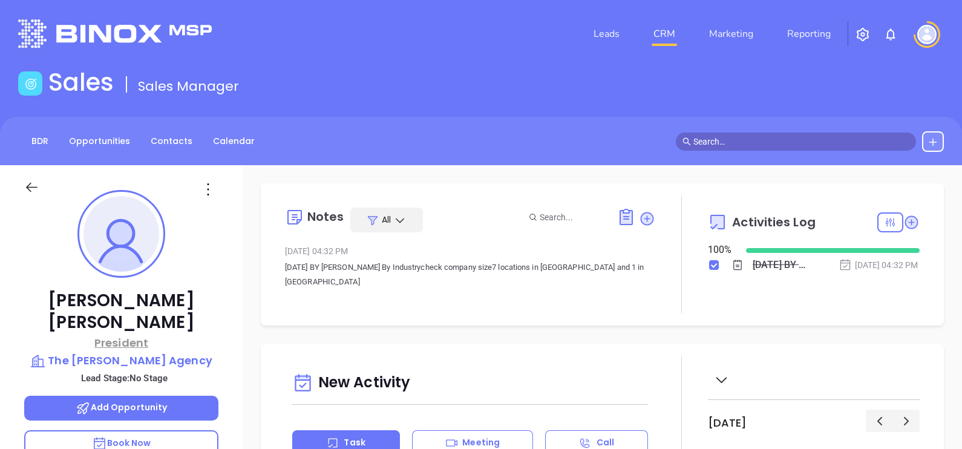
click at [148, 335] on p "President" at bounding box center [121, 343] width 194 height 16
click at [151, 352] on p "The James Agency" at bounding box center [121, 360] width 194 height 17
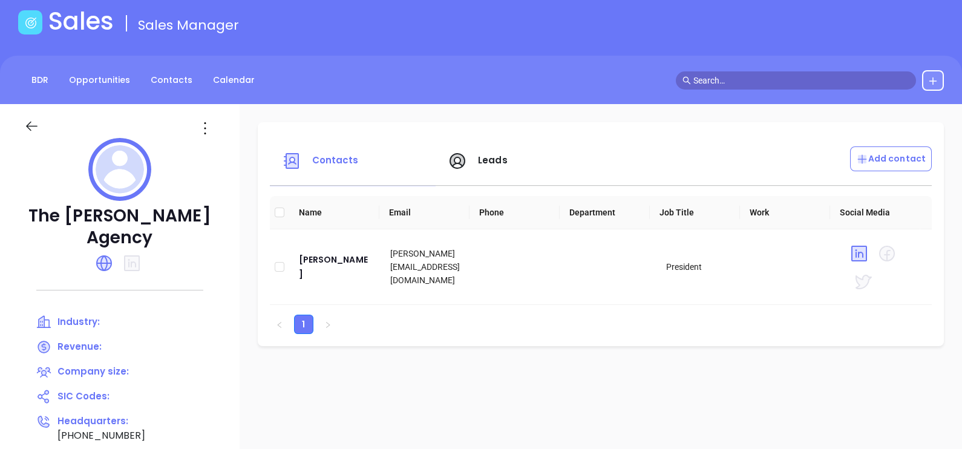
scroll to position [151, 0]
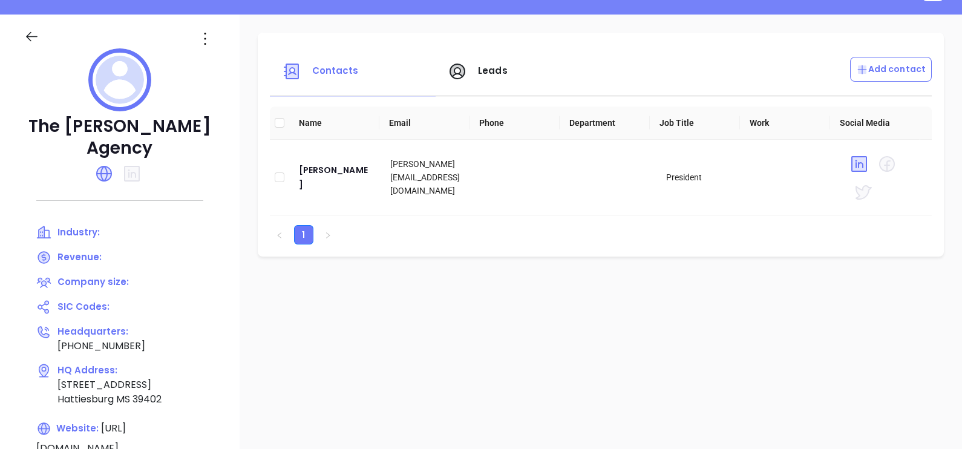
click at [208, 37] on icon at bounding box center [204, 38] width 19 height 19
click at [231, 63] on div "Edit" at bounding box center [260, 62] width 110 height 13
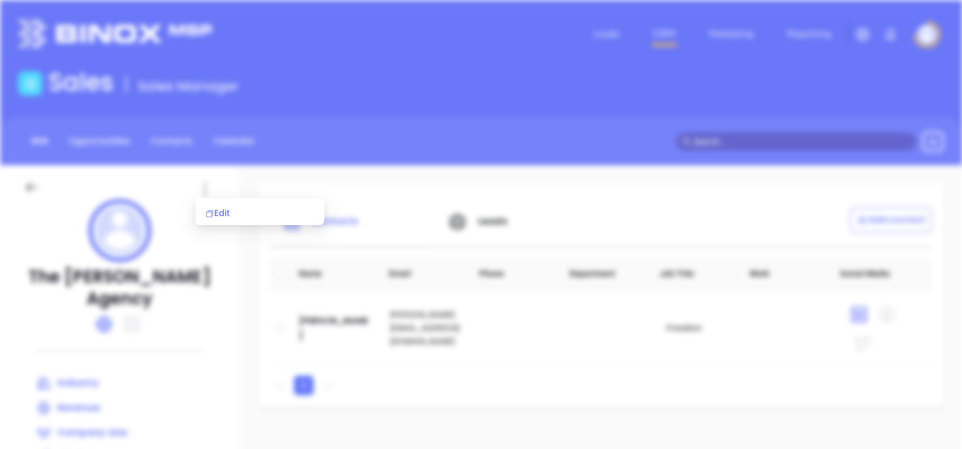
scroll to position [0, 0]
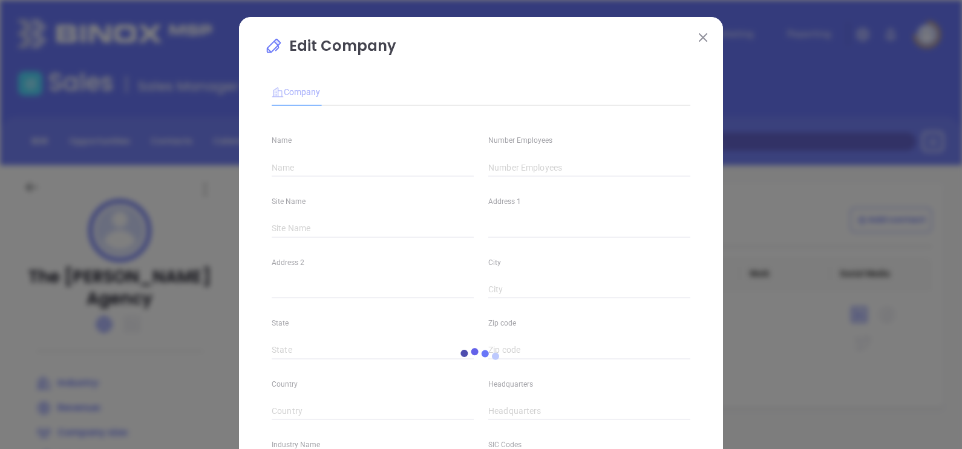
type input "The James Agency"
type input "(601) 268-2242"
type input "https://www.jamesins.com/"
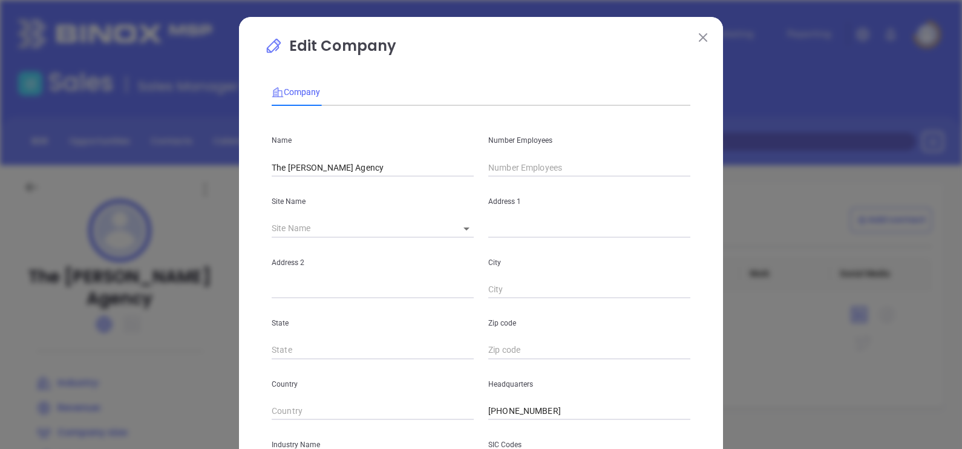
click at [550, 168] on input "text" at bounding box center [589, 168] width 202 height 18
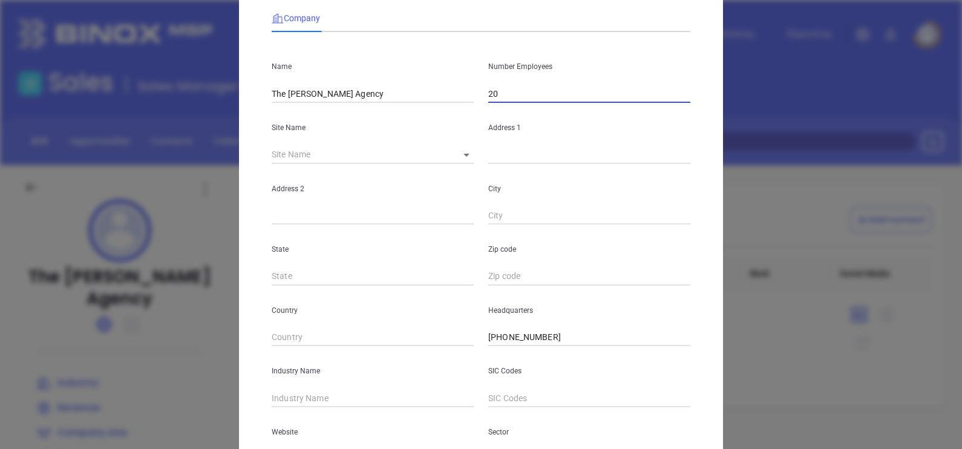
scroll to position [151, 0]
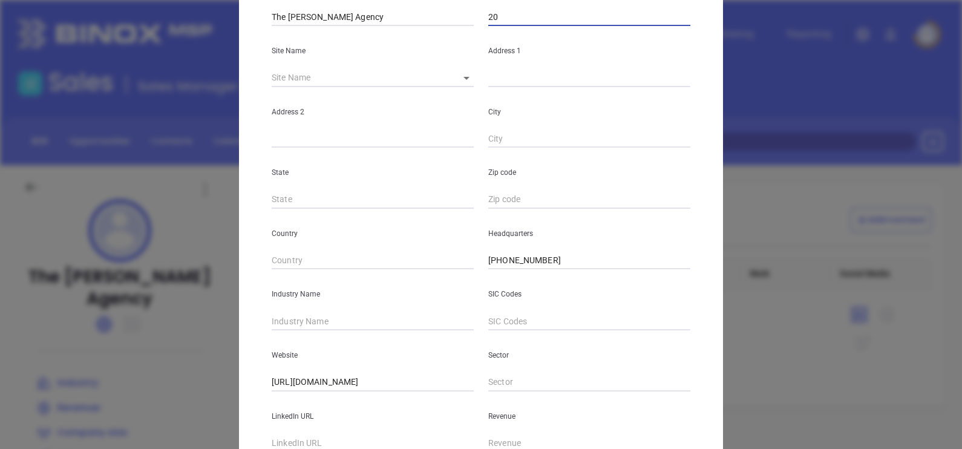
type input "20"
click at [347, 310] on div "Industry Name" at bounding box center [372, 299] width 217 height 61
click at [348, 315] on input "text" at bounding box center [373, 321] width 202 height 18
type input "Insurance"
click at [673, 390] on input "text" at bounding box center [589, 382] width 202 height 18
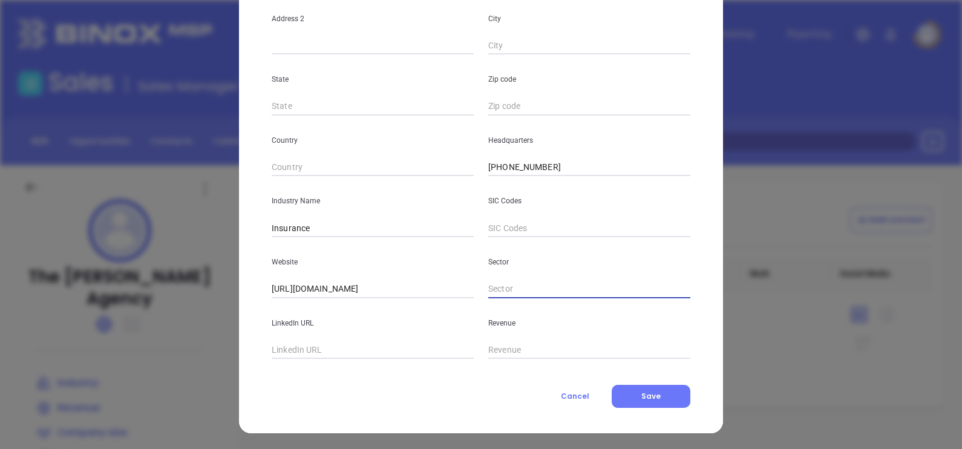
scroll to position [244, 0]
click at [641, 398] on span "Save" at bounding box center [650, 395] width 19 height 10
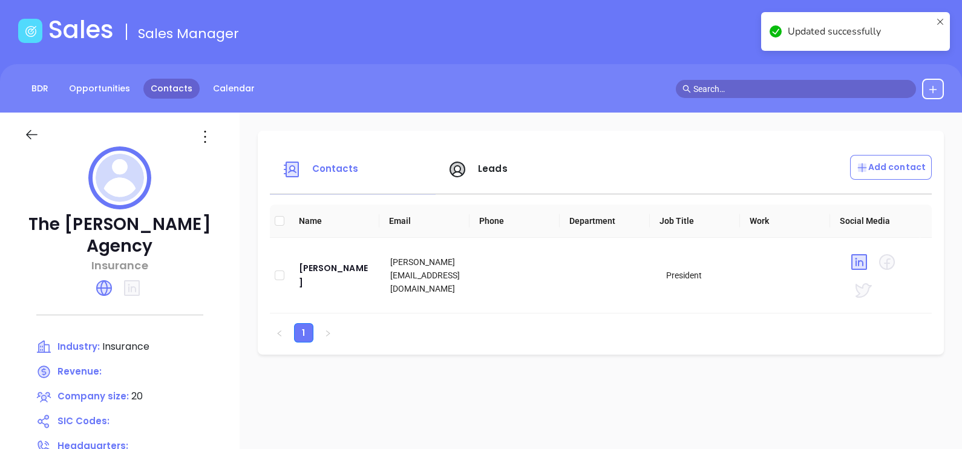
scroll to position [0, 0]
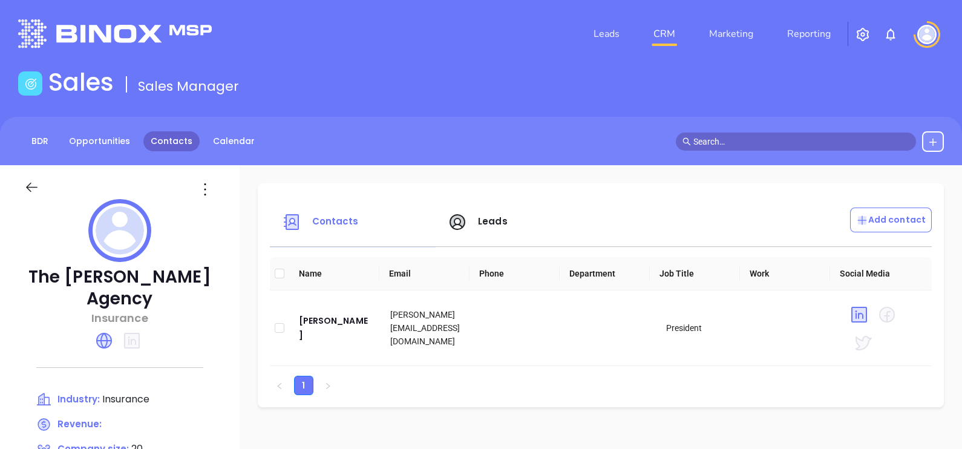
click at [177, 139] on link "Contacts" at bounding box center [171, 141] width 56 height 20
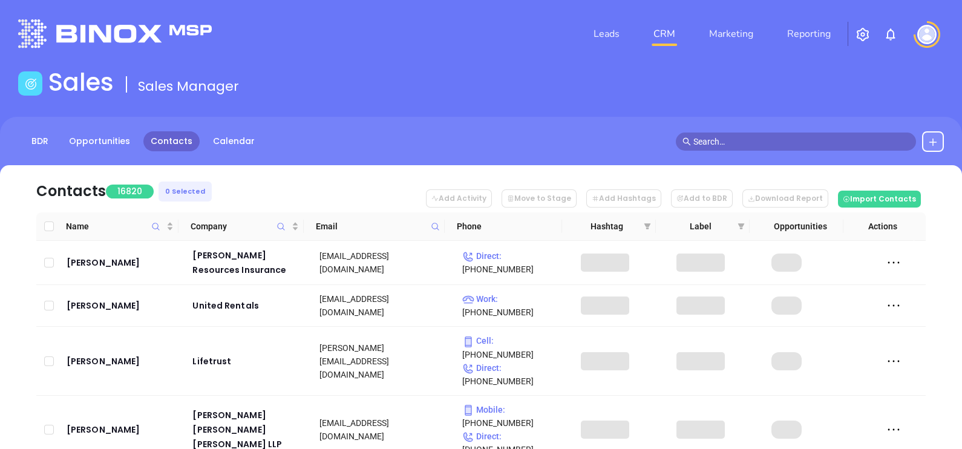
click at [431, 227] on icon at bounding box center [435, 226] width 9 height 9
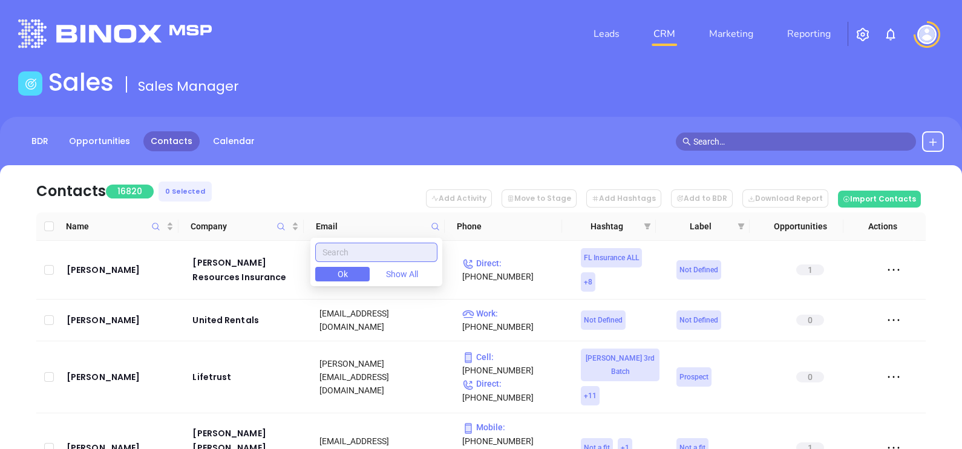
paste input "huntinsllc.com"
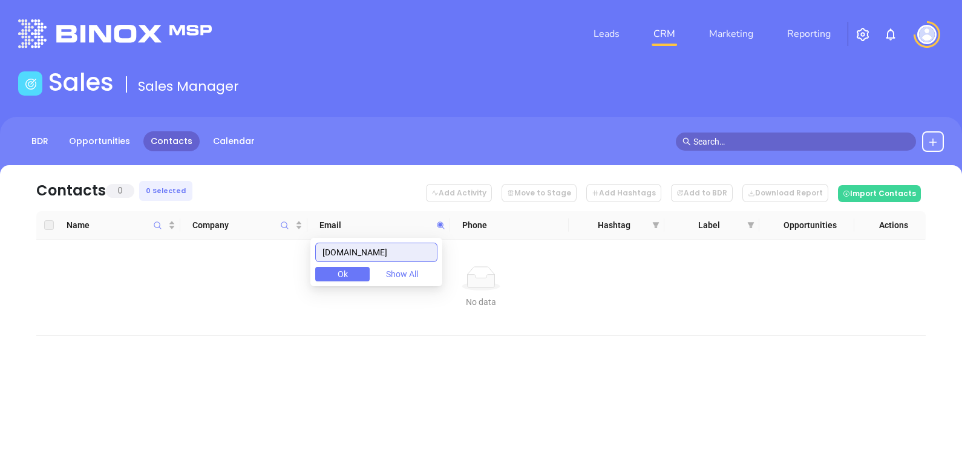
drag, startPoint x: 408, startPoint y: 248, endPoint x: 277, endPoint y: 260, distance: 131.8
click at [283, 257] on body "Leads CRM Marketing Reporting Financial Leads Leads Sales Sales Manager BDR Opp…" at bounding box center [481, 224] width 962 height 449
type input "huntinsllc.com"
paste input "cmsr22insurancegroup.com"
type input "cmsr22insurancegroup.com"
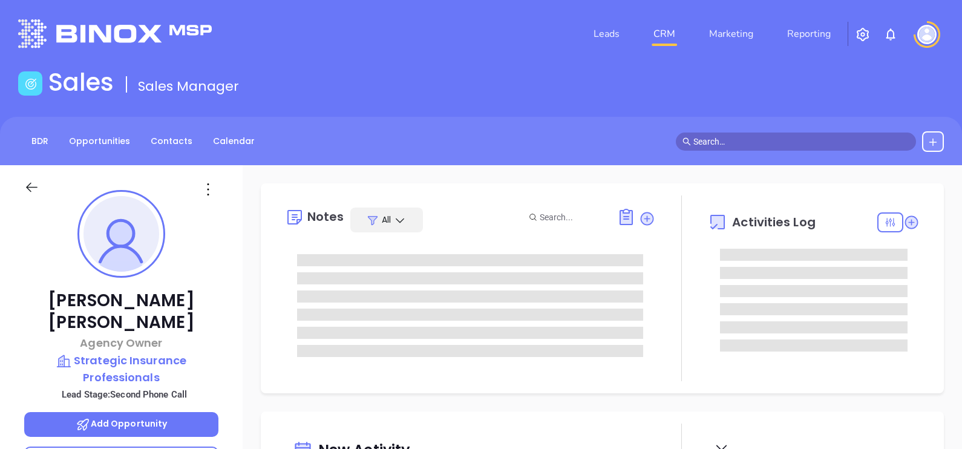
scroll to position [351, 0]
type input "[PERSON_NAME]"
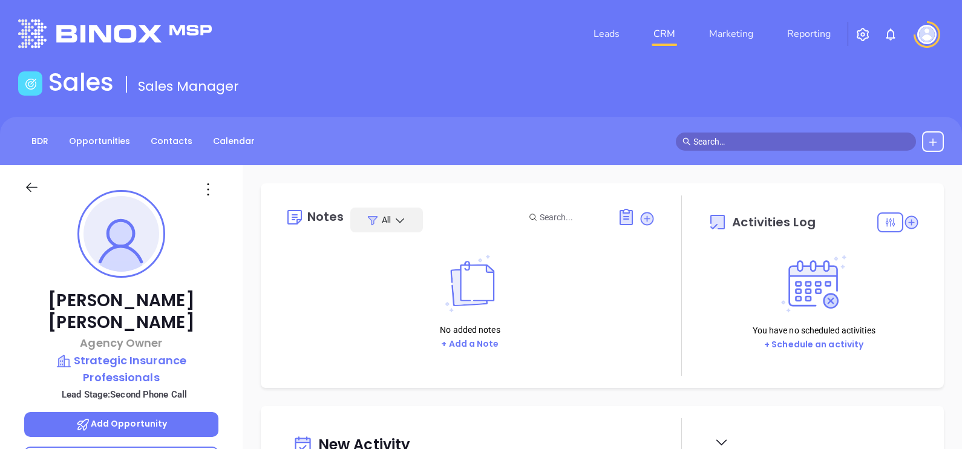
scroll to position [302, 0]
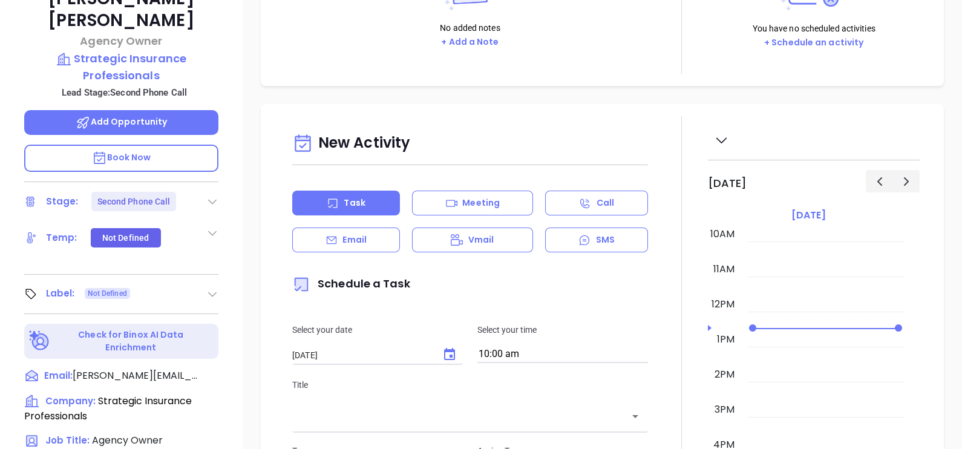
click at [220, 179] on div "[PERSON_NAME] Agency Owner Strategic Insurance Professionals Lead Stage: Second…" at bounding box center [121, 143] width 243 height 561
click at [215, 195] on icon at bounding box center [212, 201] width 12 height 12
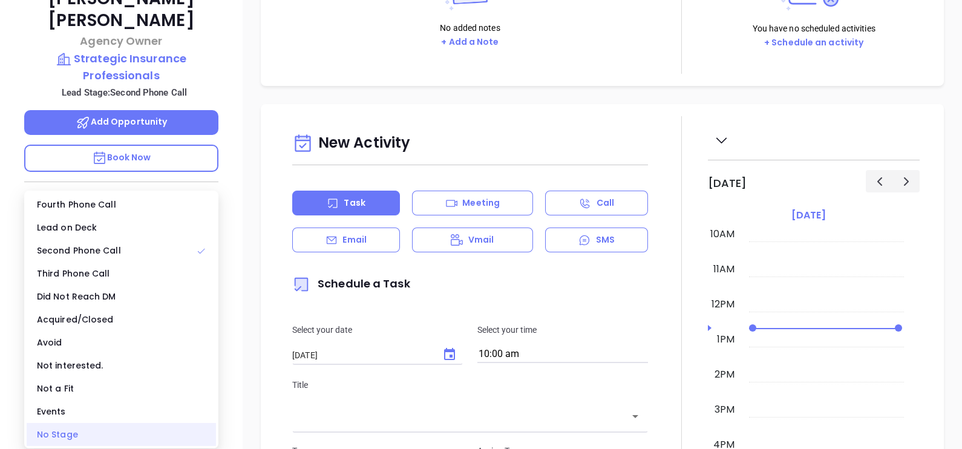
click at [139, 428] on div "No Stage" at bounding box center [121, 434] width 189 height 23
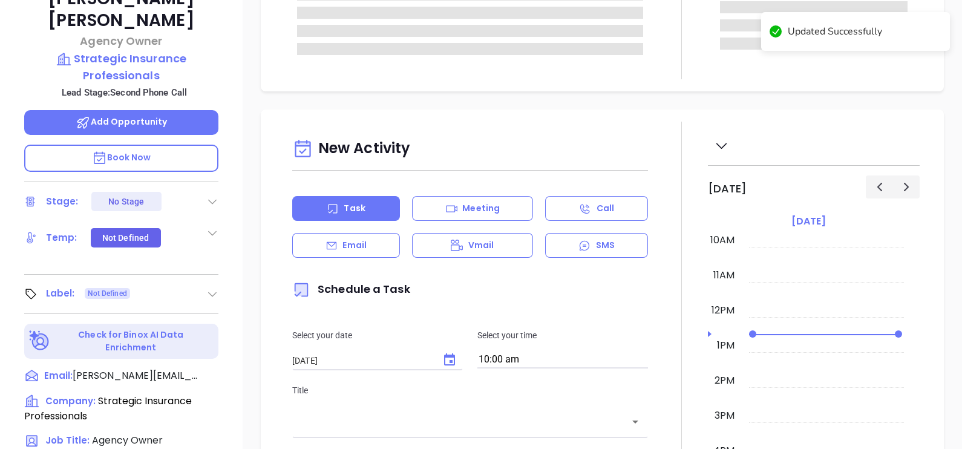
click at [205, 284] on div "Label: Not Defined" at bounding box center [121, 293] width 194 height 19
click at [209, 288] on icon at bounding box center [212, 294] width 12 height 12
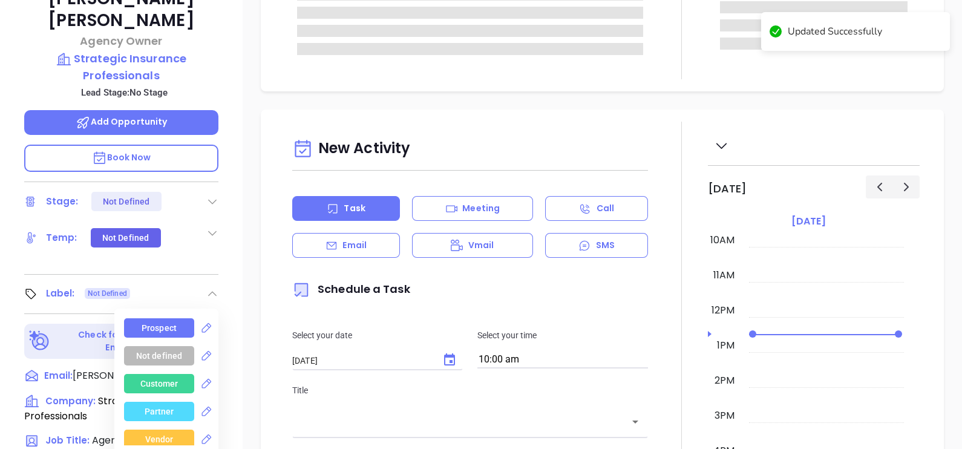
click at [166, 318] on div "Prospect" at bounding box center [159, 327] width 35 height 19
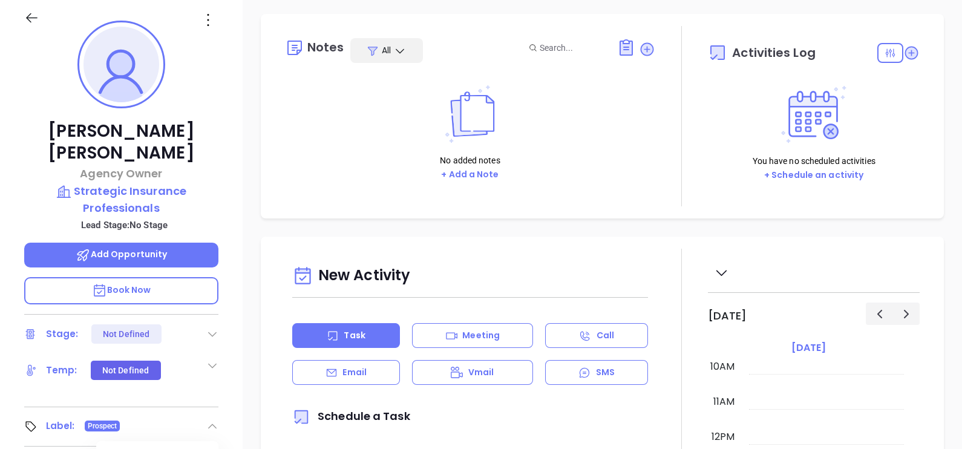
scroll to position [75, 0]
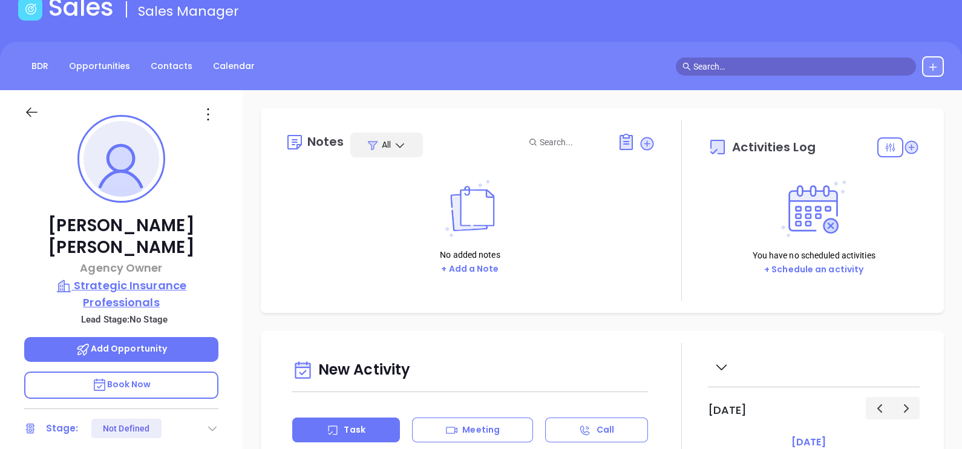
click at [133, 277] on p "Strategic Insurance Professionals" at bounding box center [121, 293] width 194 height 33
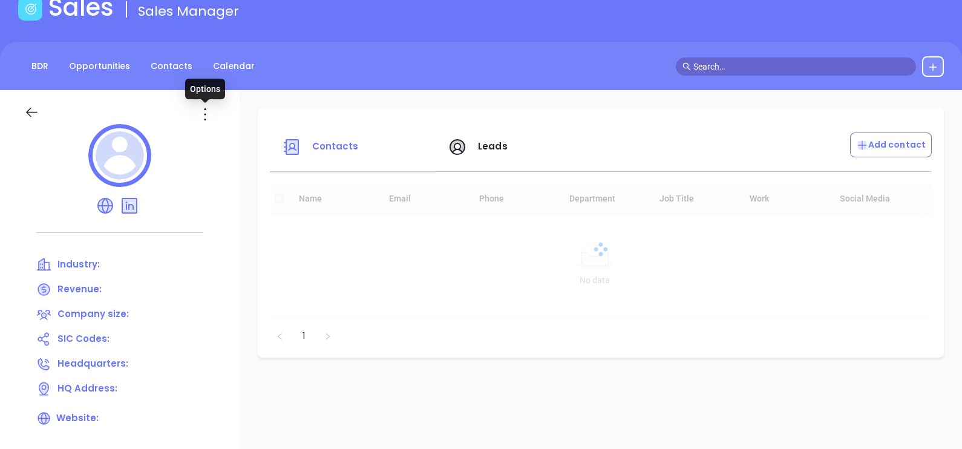
click at [203, 116] on icon at bounding box center [204, 114] width 19 height 19
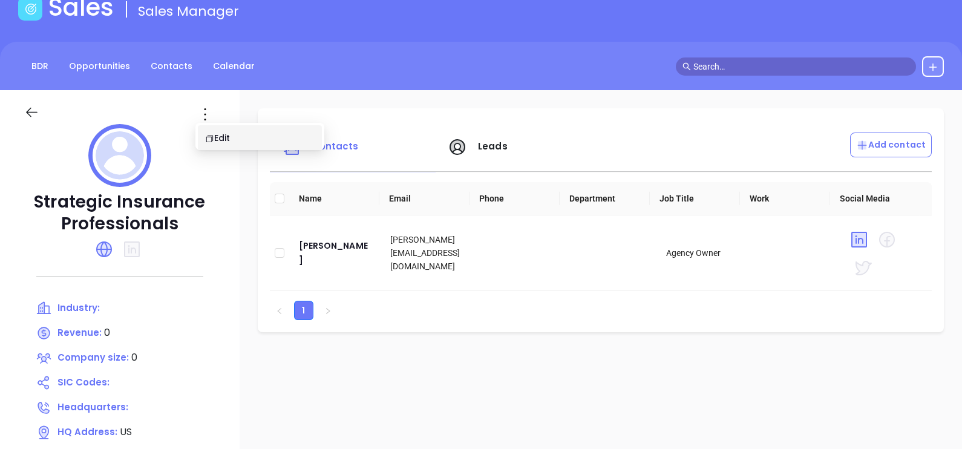
click at [231, 151] on div "Strategic Insurance Professionals Industry: Revenue: 0 Company size: 0 SIC Code…" at bounding box center [120, 347] width 240 height 514
click at [201, 120] on icon at bounding box center [204, 114] width 19 height 19
click at [224, 139] on div "Edit" at bounding box center [260, 137] width 110 height 13
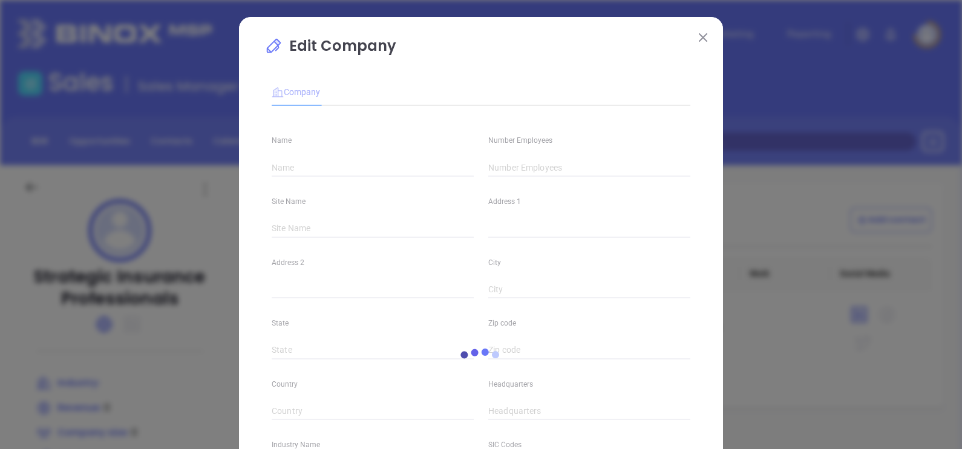
type input "Strategic Insurance Professionals"
type input "0"
type input "[DOMAIN_NAME]"
type input "0"
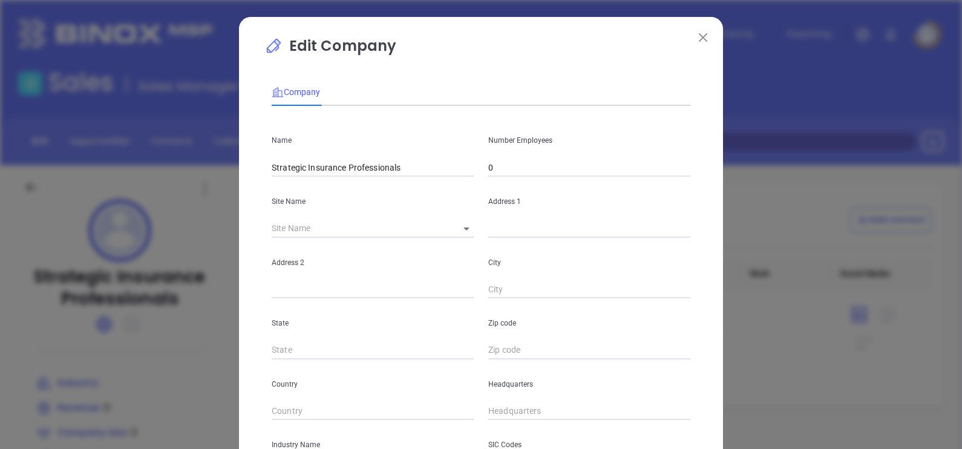
click at [529, 188] on div "Address 1" at bounding box center [589, 207] width 217 height 61
click at [526, 175] on input "0" at bounding box center [589, 168] width 202 height 18
type input "6"
click at [463, 226] on body "Leads CRM Marketing Reporting Financial Leads Leads Sales Sales Manager BDR Opp…" at bounding box center [481, 224] width 962 height 449
click at [464, 227] on li at bounding box center [455, 229] width 24 height 7
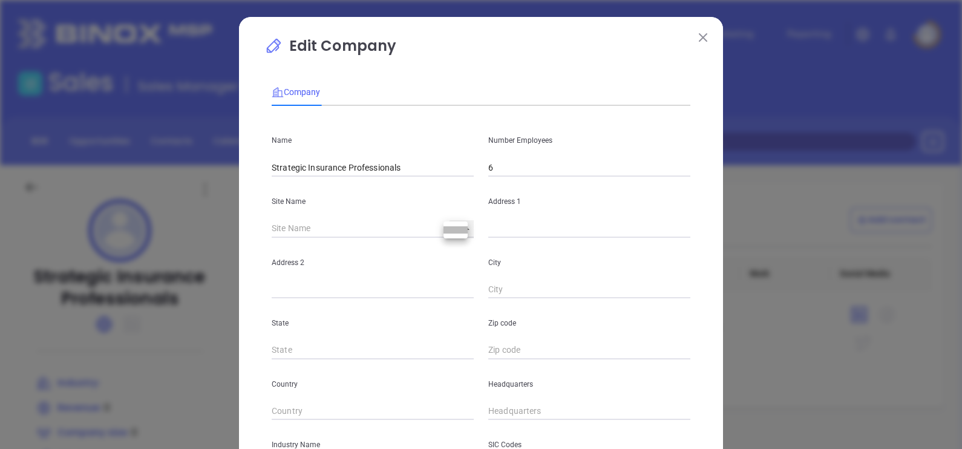
type input "US"
type input "127431"
click at [539, 222] on input "text" at bounding box center [589, 229] width 202 height 18
paste input "[STREET_ADDRESS][PERSON_NAME][US_STATE]"
drag, startPoint x: 658, startPoint y: 229, endPoint x: 696, endPoint y: 246, distance: 42.5
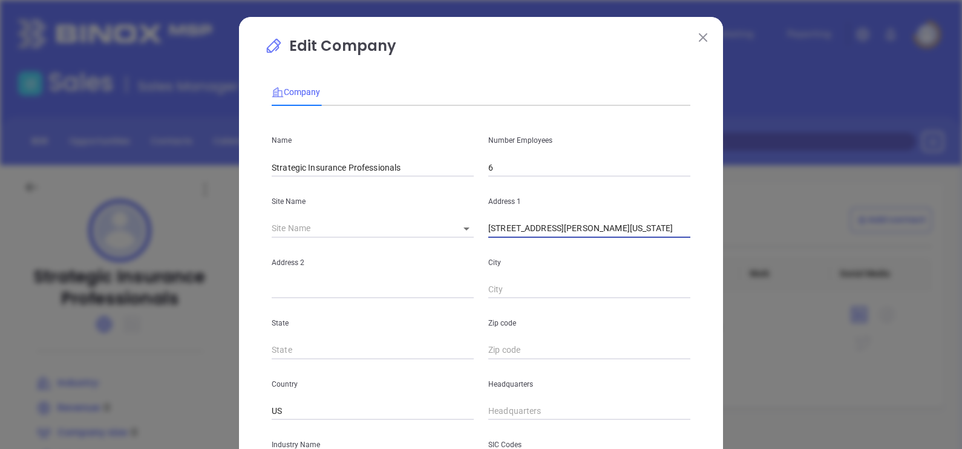
click at [696, 246] on div "Edit Company Company Name Strategic Insurance Professionals Number Employees 6 …" at bounding box center [481, 347] width 484 height 660
type input "[STREET_ADDRESS][PERSON_NAME][US_STATE]"
click at [537, 336] on div "Zip code" at bounding box center [589, 328] width 217 height 61
click at [519, 351] on input "text" at bounding box center [589, 350] width 202 height 18
paste input "39429"
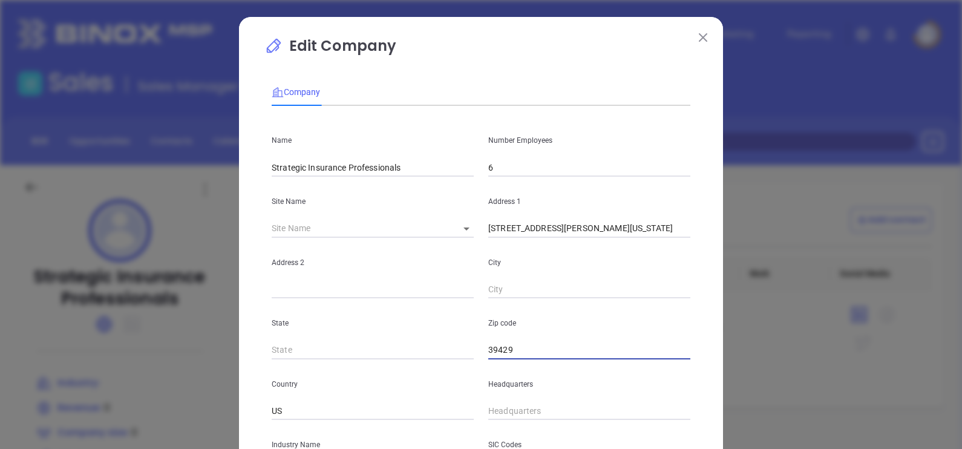
type input "39429"
click at [342, 338] on div "State" at bounding box center [372, 328] width 217 height 61
click at [342, 344] on input "text" at bounding box center [373, 350] width 202 height 18
type input "MS"
drag, startPoint x: 545, startPoint y: 230, endPoint x: 606, endPoint y: 253, distance: 65.9
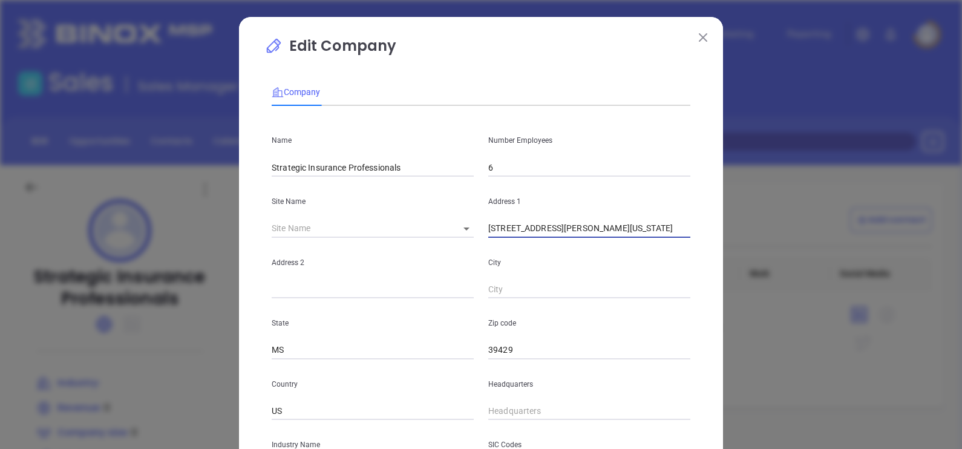
click at [606, 253] on div "Name Strategic Insurance Professionals Number Employees 6 Site Name ​ 127431 Ad…" at bounding box center [481, 359] width 419 height 487
click at [322, 286] on input "text" at bounding box center [373, 290] width 202 height 18
paste input "Suite 2 Columbia"
type input "Suite 2 Columbia"
drag, startPoint x: 541, startPoint y: 234, endPoint x: 708, endPoint y: 278, distance: 172.1
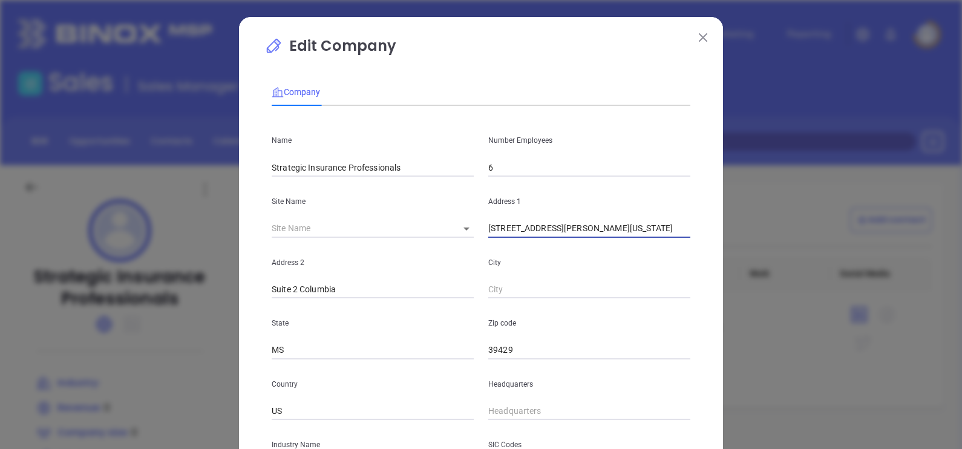
click at [708, 278] on div "Edit Company Company Name Strategic Insurance Professionals Number Employees 6 …" at bounding box center [481, 347] width 484 height 660
type input "[STREET_ADDRESS][PERSON_NAME]"
drag, startPoint x: 295, startPoint y: 292, endPoint x: 360, endPoint y: 295, distance: 64.8
click at [360, 295] on input "Suite 2 Columbia" at bounding box center [373, 290] width 202 height 18
type input "Suite 2"
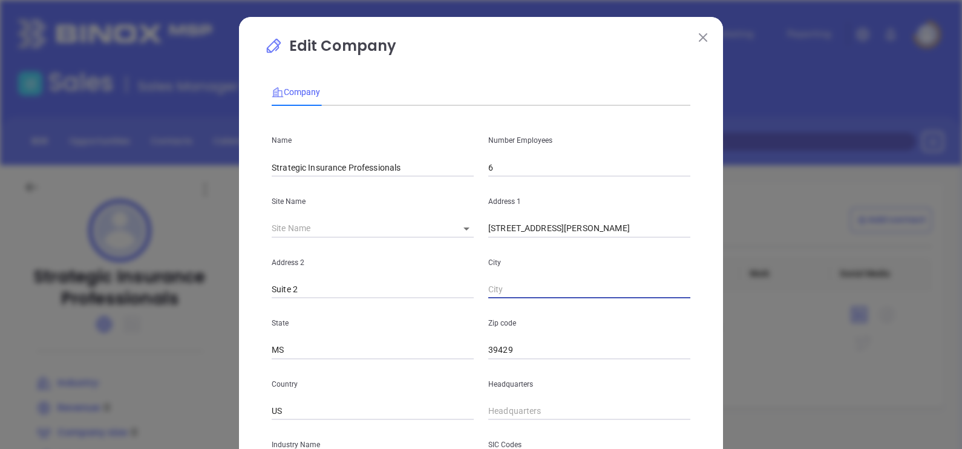
click at [519, 294] on input "text" at bounding box center [589, 290] width 202 height 18
paste input "Columbia"
type input "Columbia"
click at [460, 340] on div "State [US_STATE]" at bounding box center [372, 328] width 217 height 61
type input "( ) -"
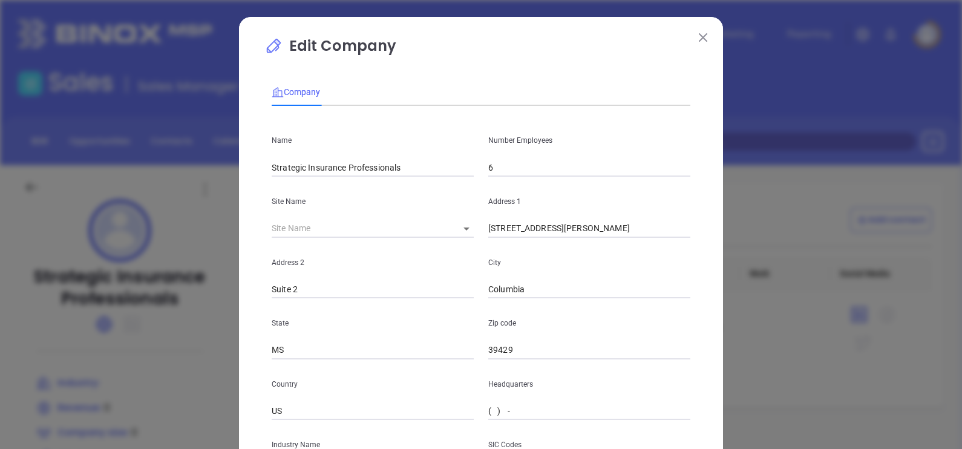
click at [514, 416] on input "( ) -" at bounding box center [589, 411] width 202 height 18
paste input "769) 255-6332"
type input "[PHONE_NUMBER]"
click at [442, 386] on p "Country" at bounding box center [373, 384] width 202 height 13
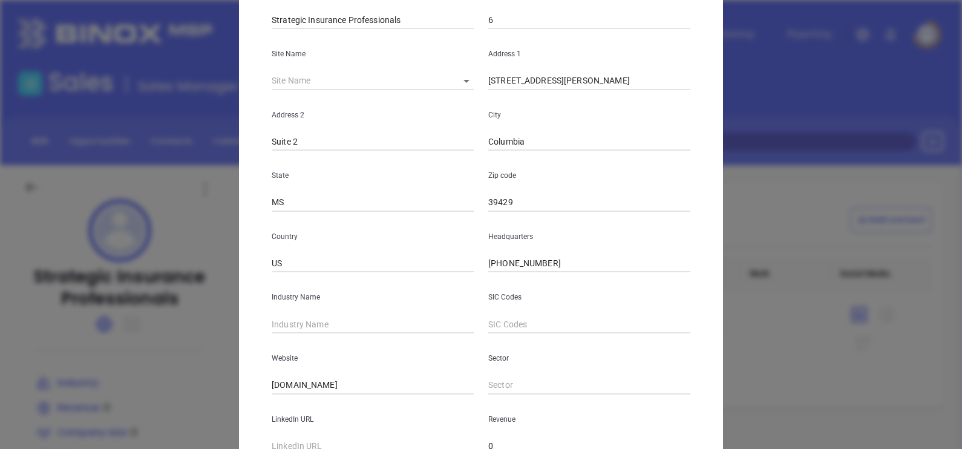
scroll to position [151, 0]
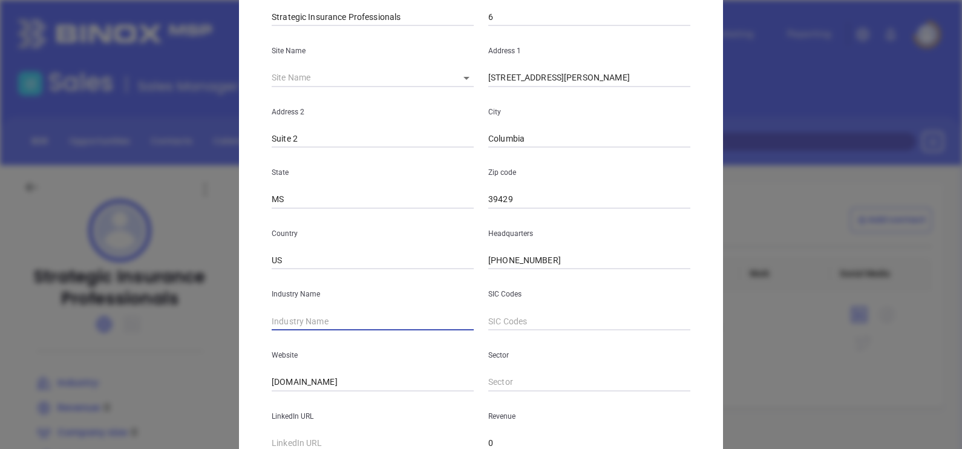
click at [335, 317] on input "text" at bounding box center [373, 321] width 202 height 18
type input "Insurance"
click at [344, 384] on input "[DOMAIN_NAME]" at bounding box center [373, 382] width 202 height 18
type input "s"
paste input "[URL][DOMAIN_NAME]"
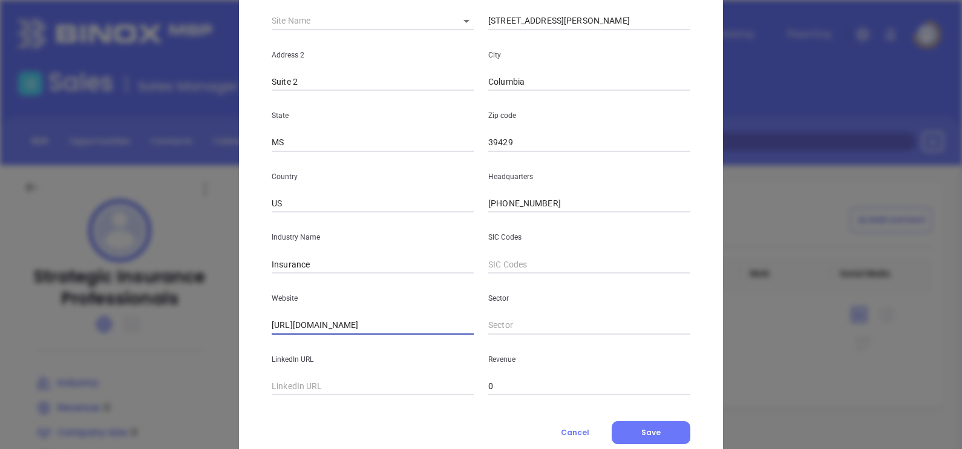
scroll to position [244, 0]
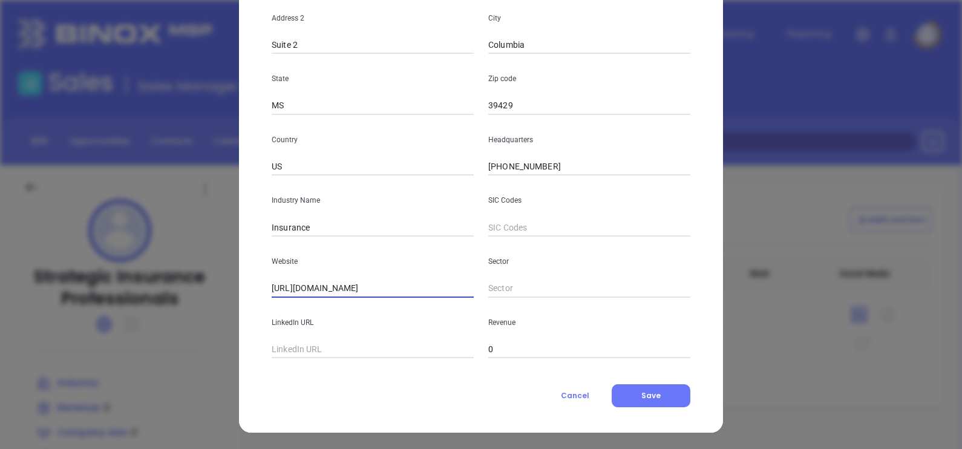
type input "[URL][DOMAIN_NAME]"
click at [281, 356] on input "text" at bounding box center [373, 350] width 202 height 18
click at [644, 391] on span "Save" at bounding box center [650, 395] width 19 height 10
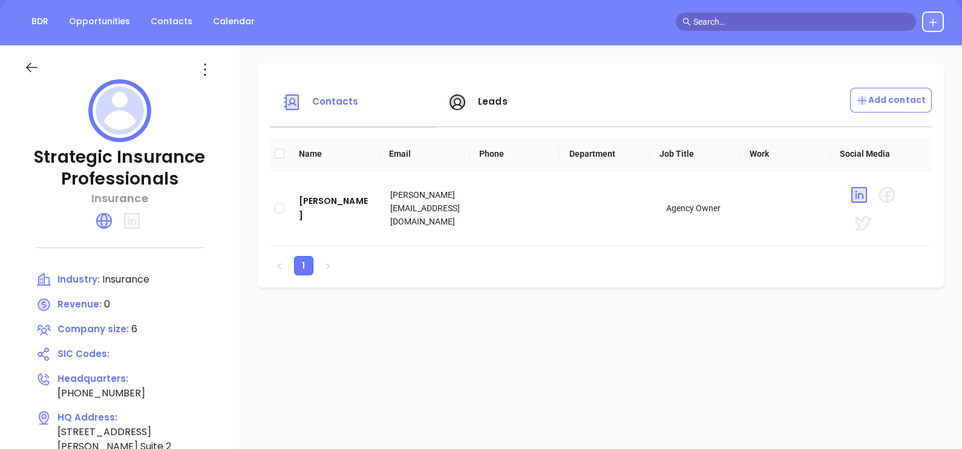
scroll to position [0, 0]
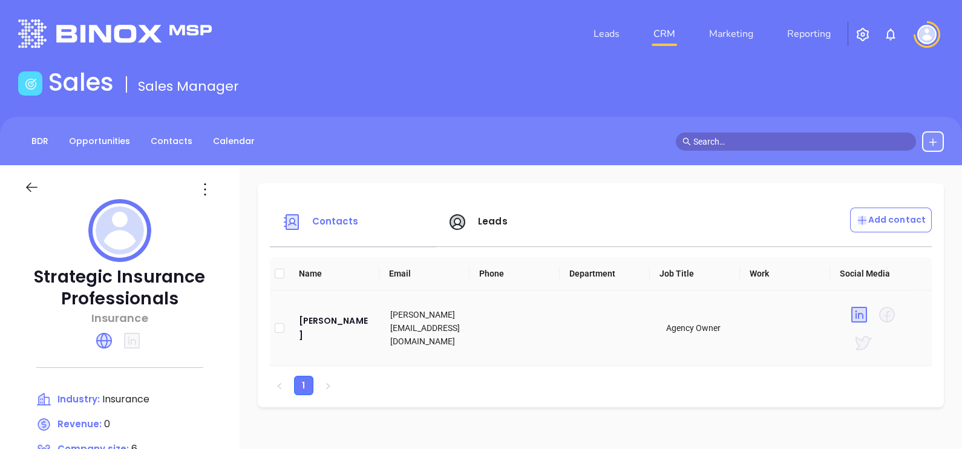
click at [318, 339] on td "[PERSON_NAME]" at bounding box center [335, 328] width 92 height 76
click at [319, 332] on div "[PERSON_NAME]" at bounding box center [335, 327] width 73 height 29
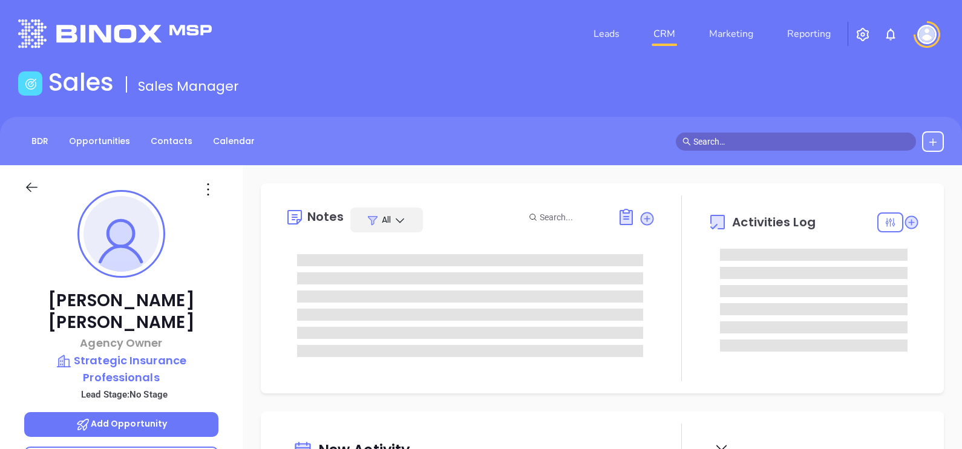
scroll to position [351, 0]
type input "[PERSON_NAME]"
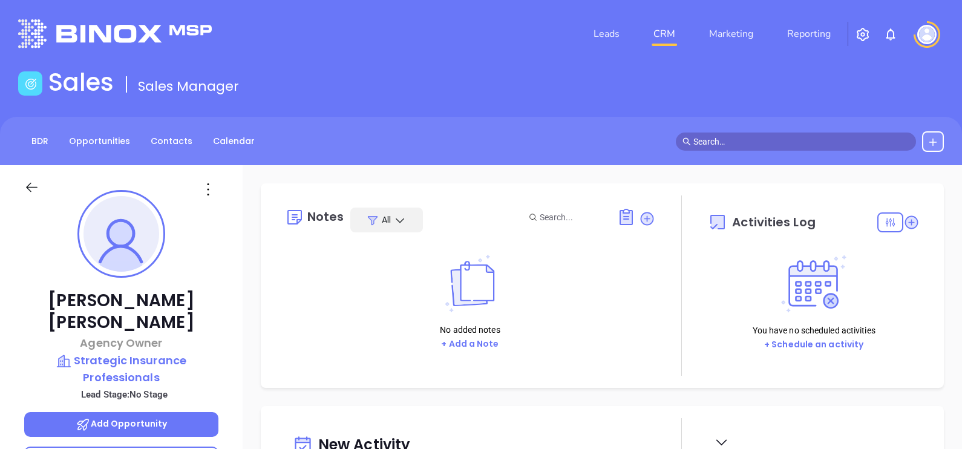
click at [212, 180] on icon at bounding box center [207, 189] width 19 height 19
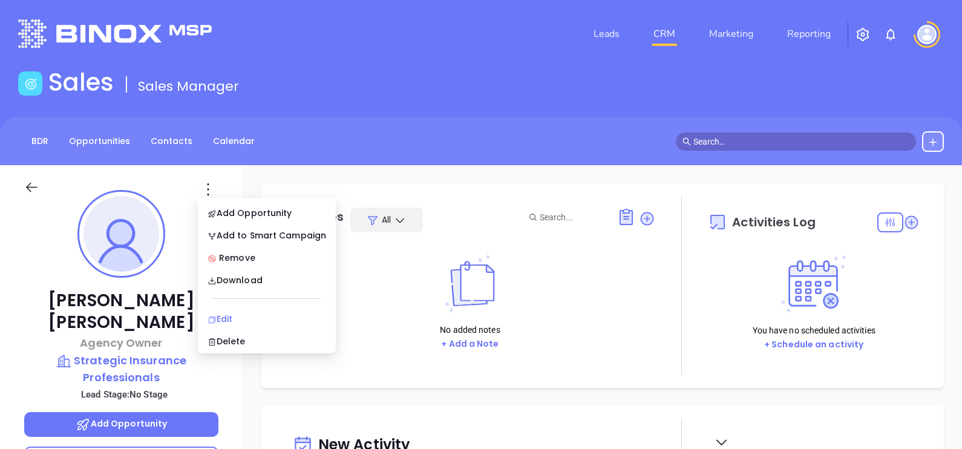
click at [261, 318] on div "Edit" at bounding box center [267, 318] width 119 height 13
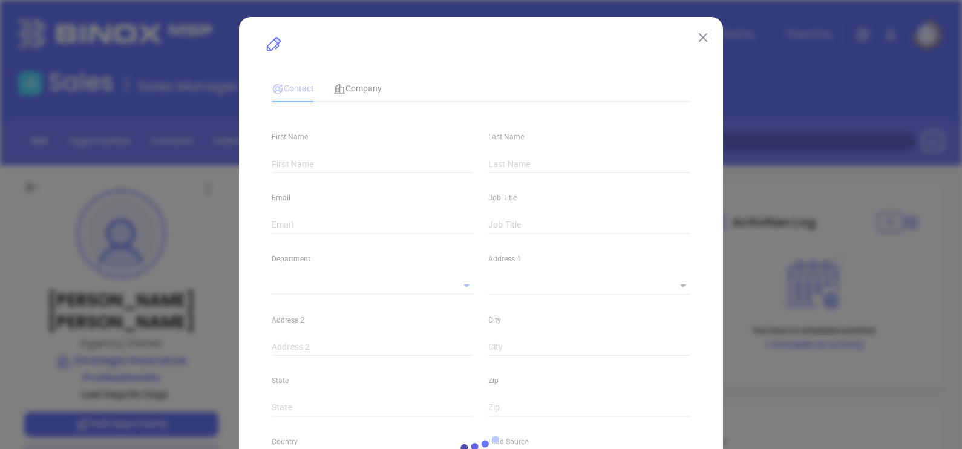
type input "[PERSON_NAME]"
type input "[PERSON_NAME][EMAIL_ADDRESS][DOMAIN_NAME]"
type input "Agency Owner"
type input "1"
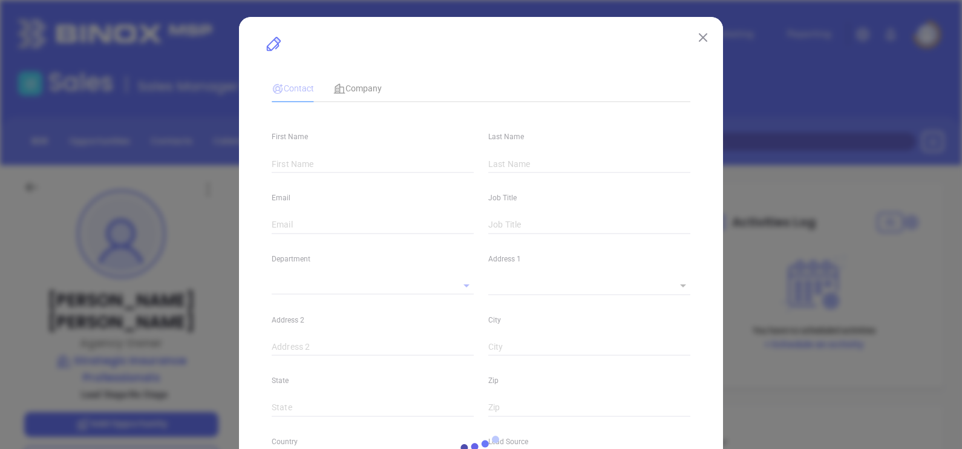
type input "[DOMAIN_NAME][URL][PERSON_NAME]"
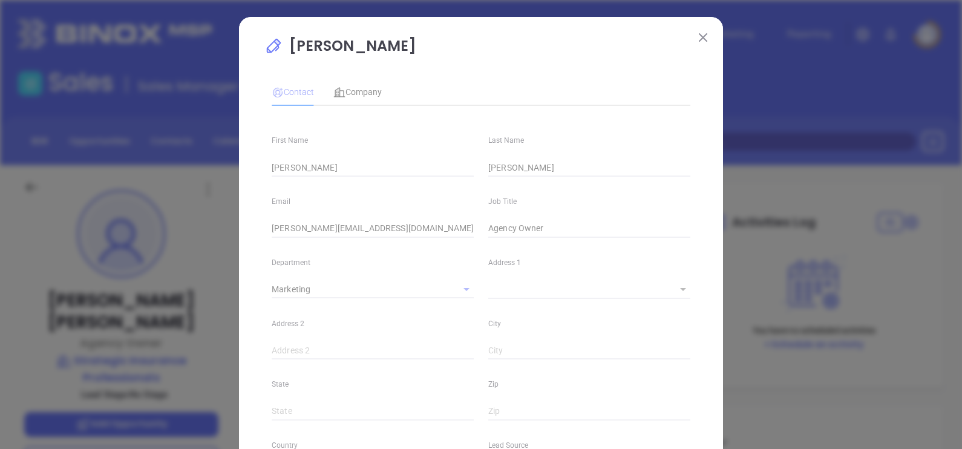
type input "Marketing"
type input "Website Reveal"
type input "undefined undefined"
type input "[PHONE_NUMBER]"
type input "1"
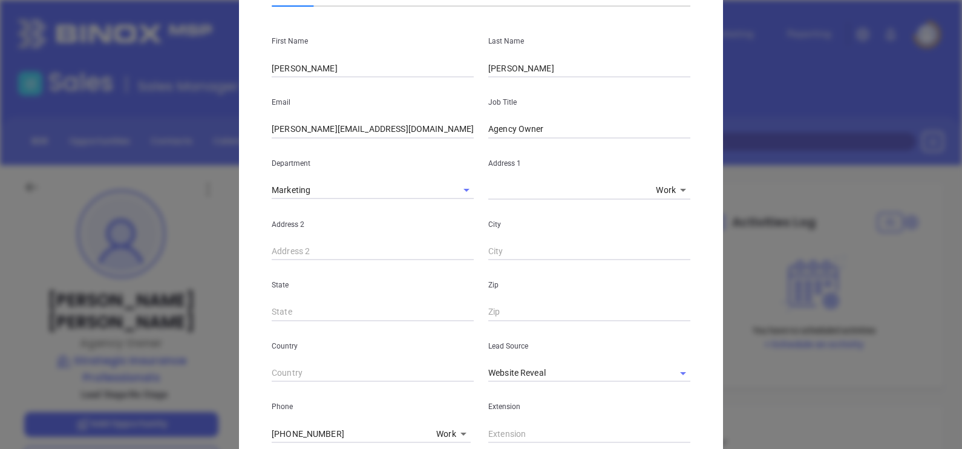
scroll to position [151, 0]
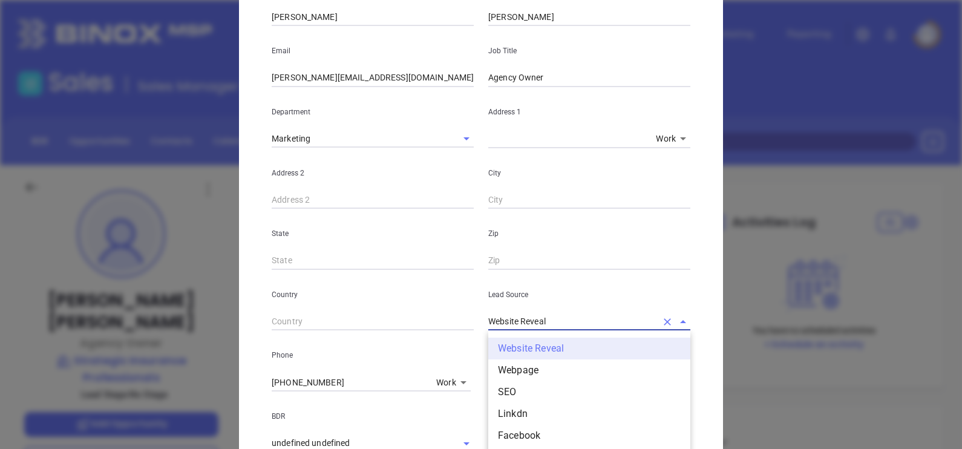
drag, startPoint x: 550, startPoint y: 327, endPoint x: 441, endPoint y: 340, distance: 109.7
click at [442, 339] on div "First Name [PERSON_NAME] Last Name [PERSON_NAME] Email [PERSON_NAME][EMAIL_ADDR…" at bounding box center [481, 303] width 419 height 676
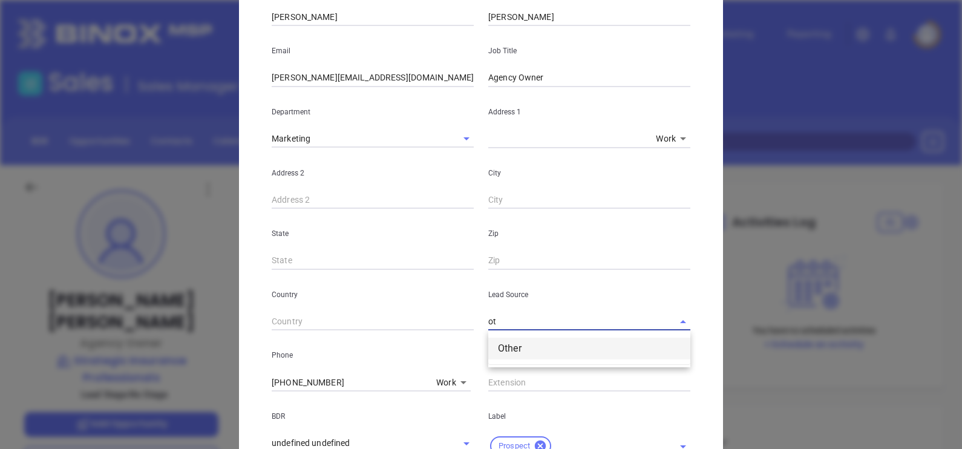
click at [513, 354] on li "Other" at bounding box center [589, 349] width 202 height 22
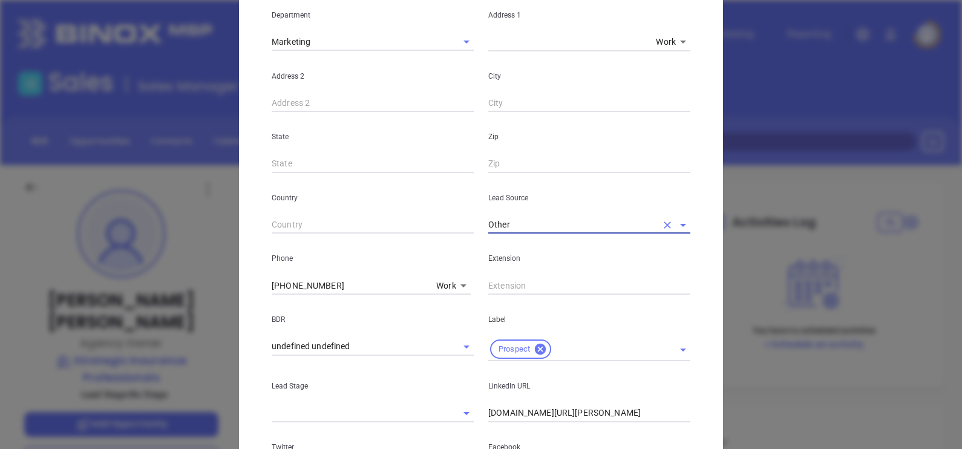
scroll to position [302, 0]
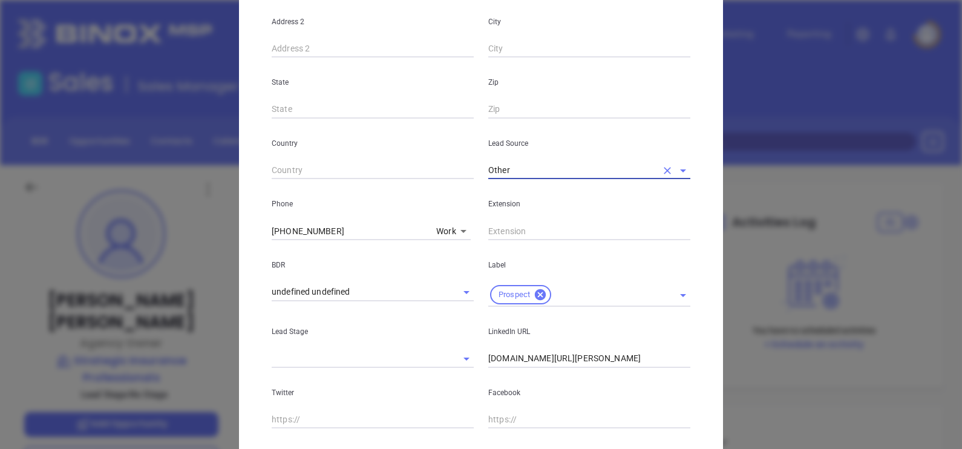
type input "Other"
click at [488, 362] on input "[DOMAIN_NAME][URL][PERSON_NAME]" at bounding box center [589, 359] width 202 height 18
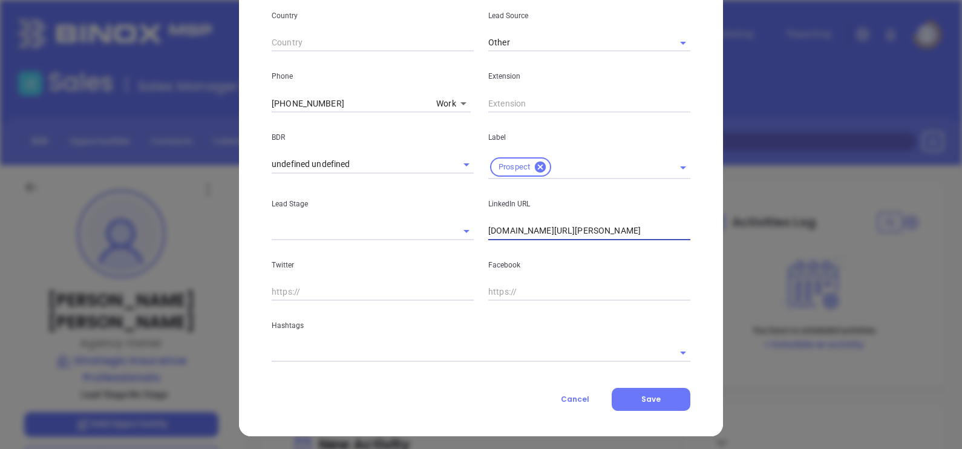
scroll to position [433, 0]
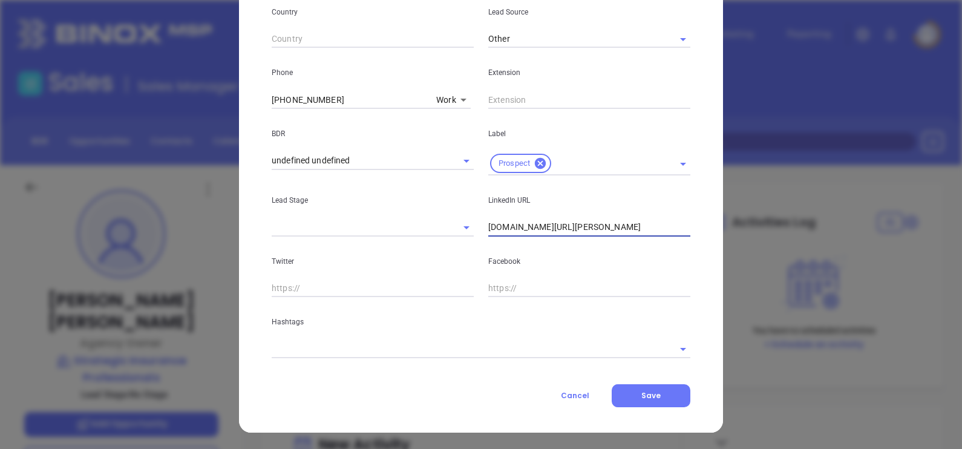
type input "[DOMAIN_NAME][URL][PERSON_NAME]"
click at [339, 336] on div "Hashtags" at bounding box center [480, 327] width 433 height 61
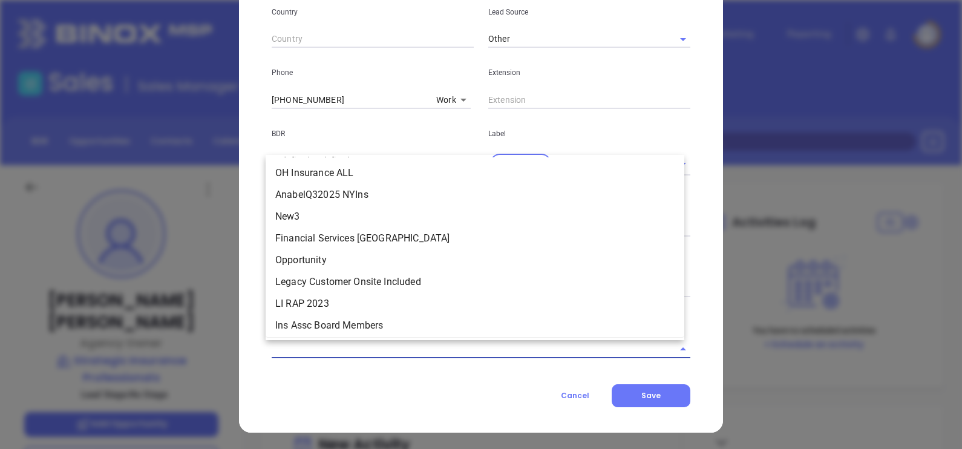
click at [342, 341] on input "text" at bounding box center [464, 349] width 385 height 18
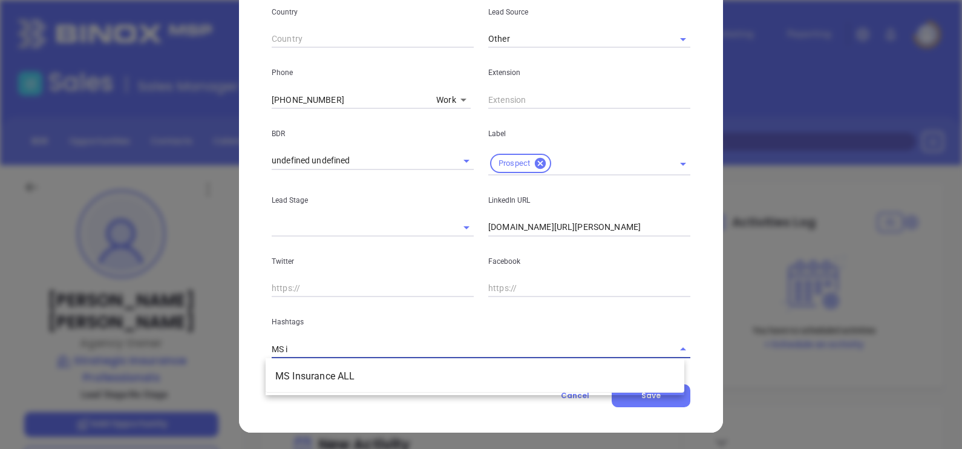
type input "MS in"
click at [353, 378] on li "MS Insurance ALL" at bounding box center [475, 376] width 419 height 22
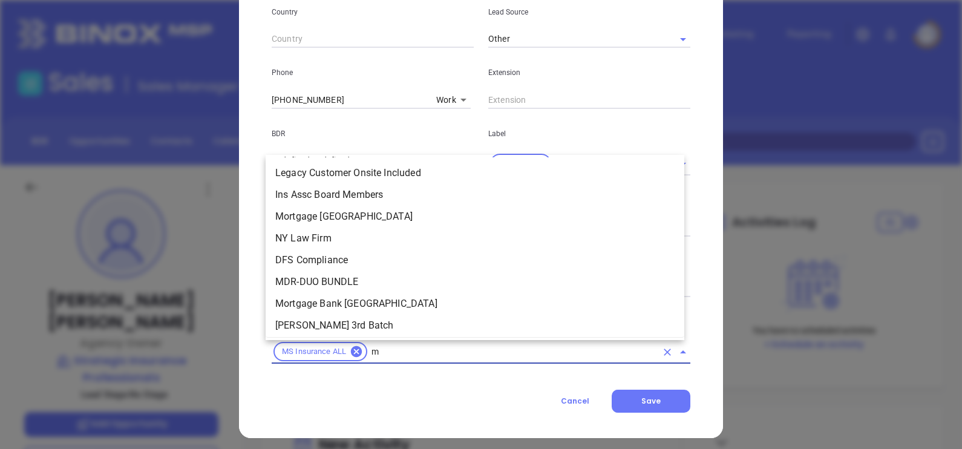
scroll to position [1438, 0]
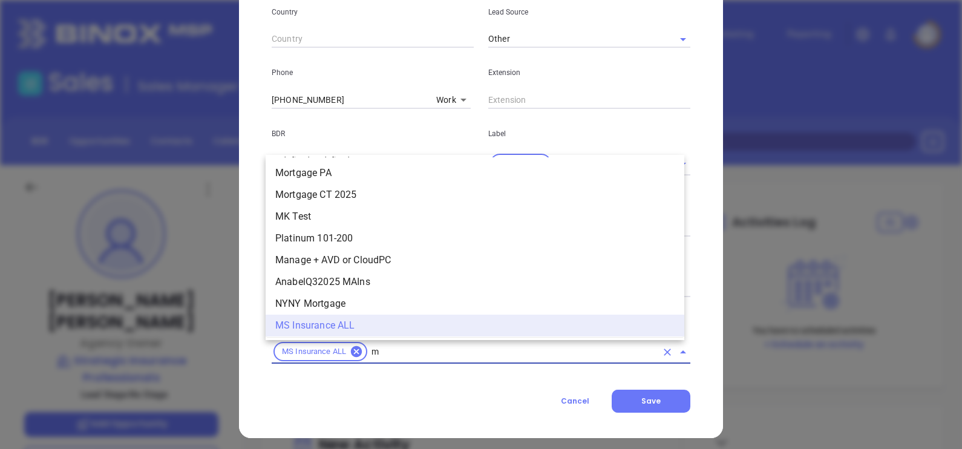
type input "ms"
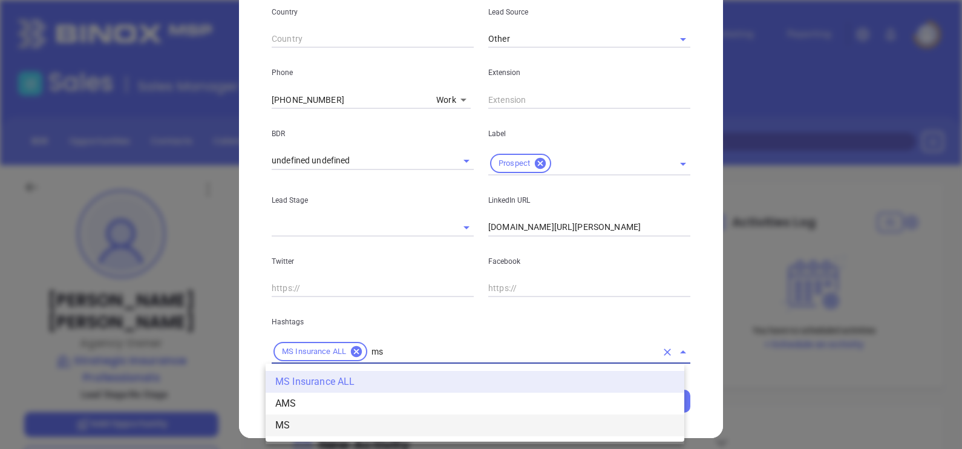
click at [312, 424] on li "MS" at bounding box center [475, 425] width 419 height 22
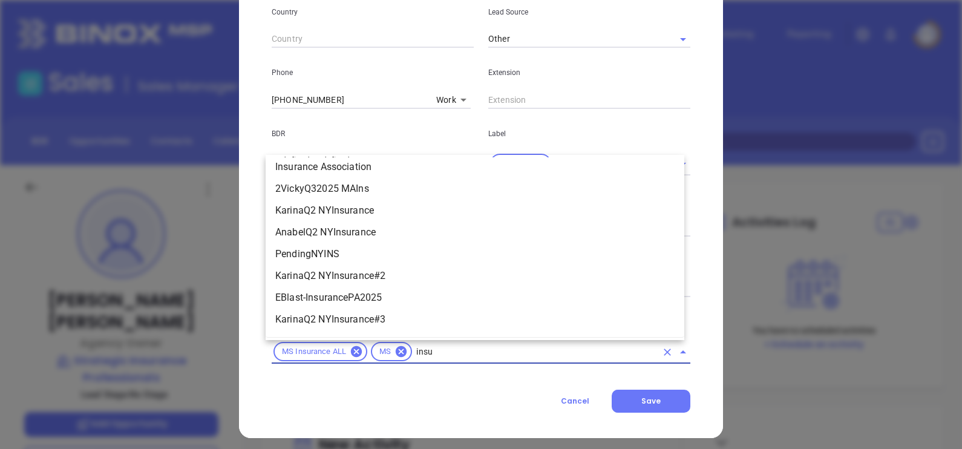
scroll to position [617, 0]
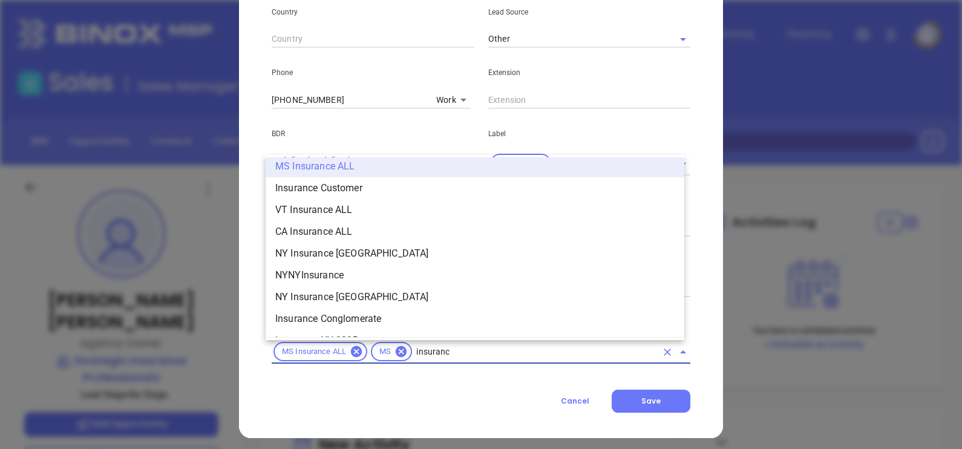
type input "insurance"
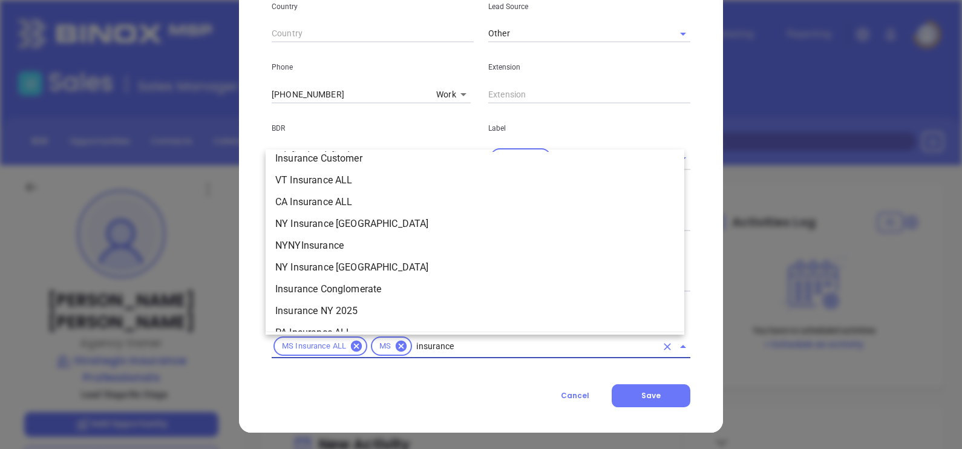
scroll to position [414, 0]
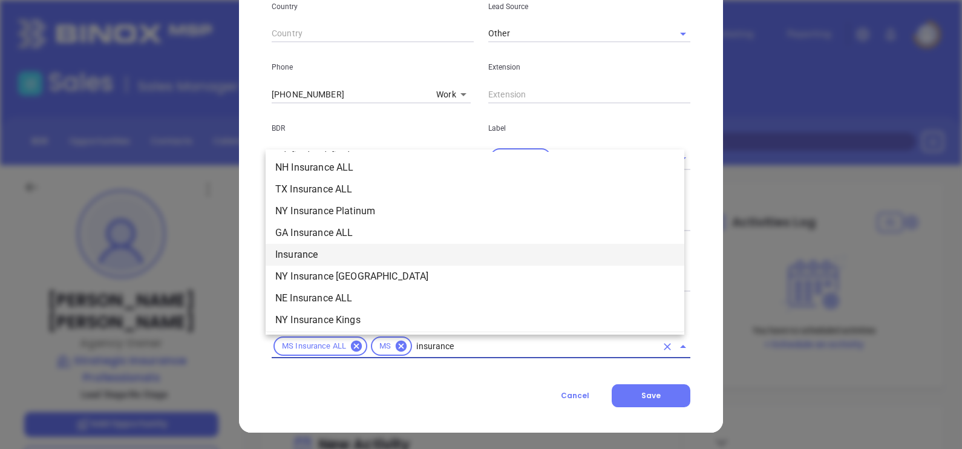
click at [318, 260] on li "Insurance" at bounding box center [475, 255] width 419 height 22
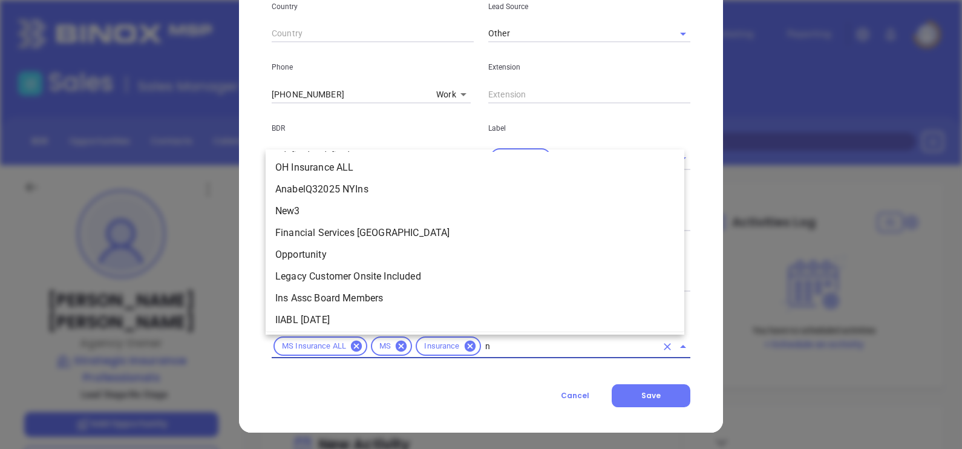
scroll to position [0, 0]
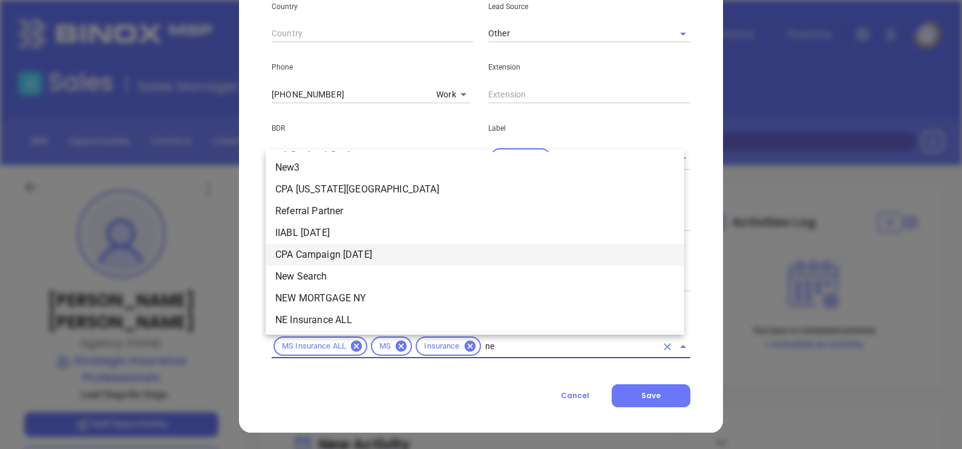
type input "new"
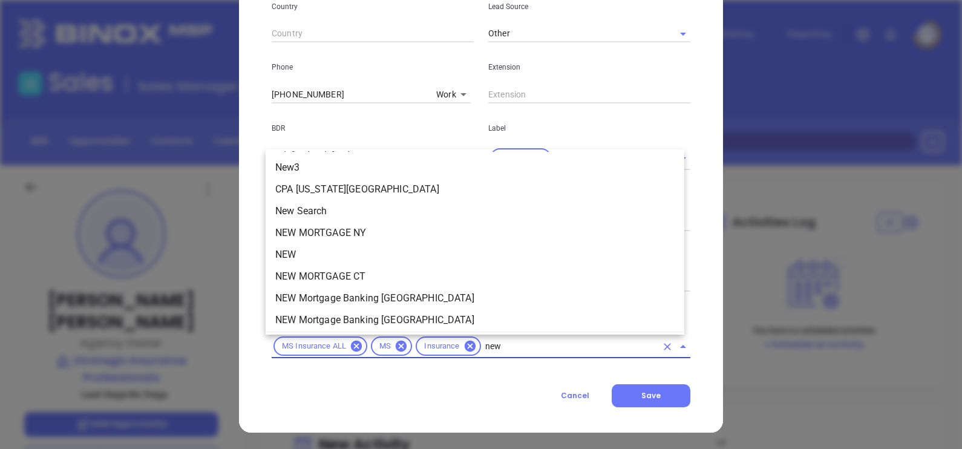
click at [309, 258] on li "NEW" at bounding box center [475, 255] width 419 height 22
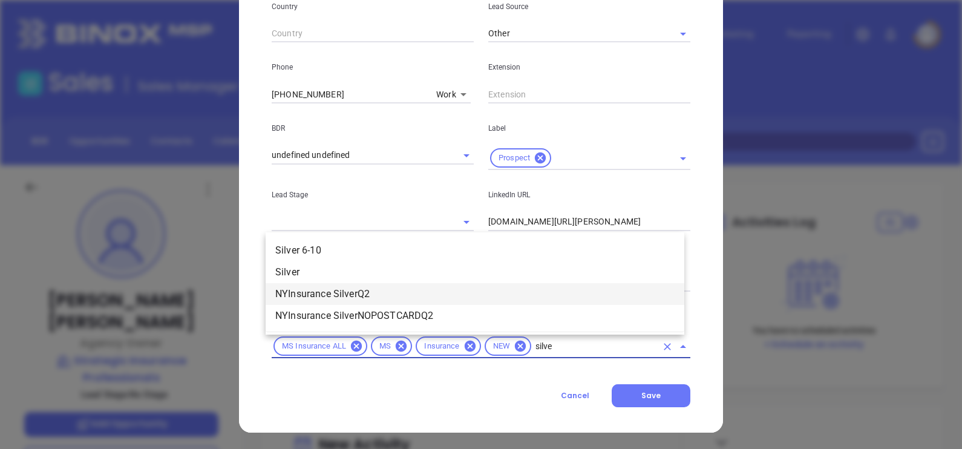
type input "silver"
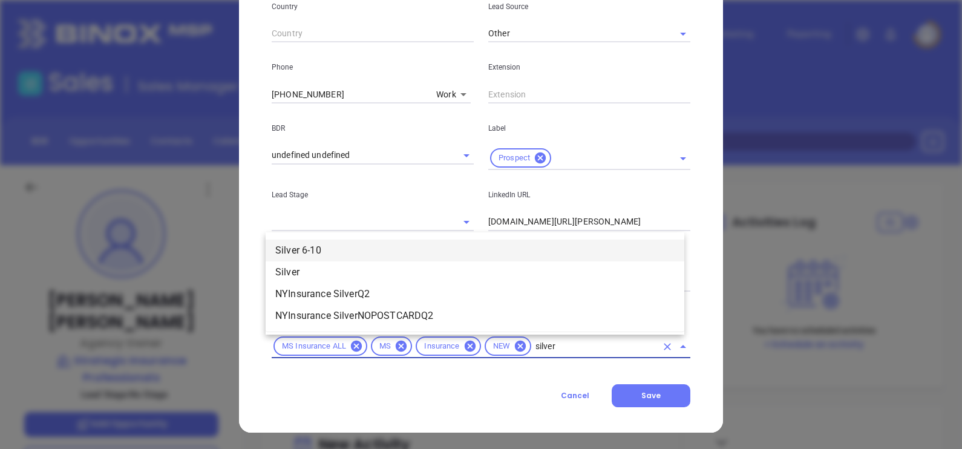
click at [307, 250] on li "Silver 6-10" at bounding box center [475, 251] width 419 height 22
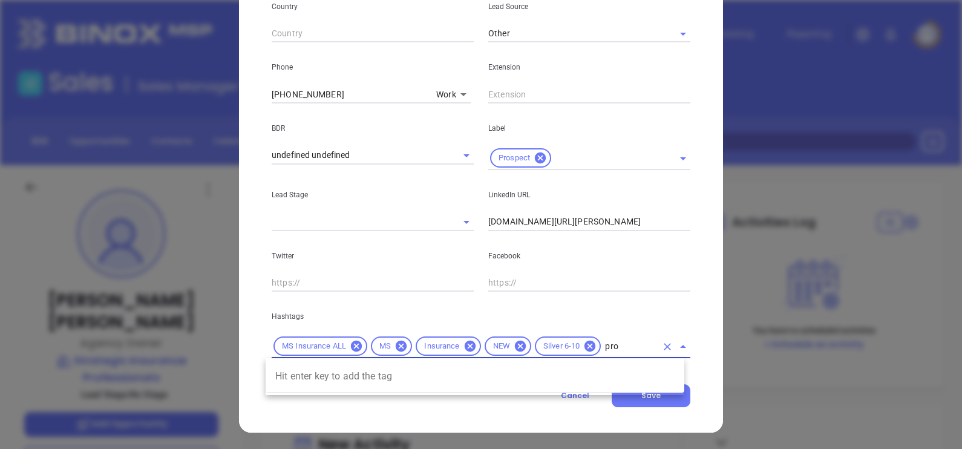
type input "pros"
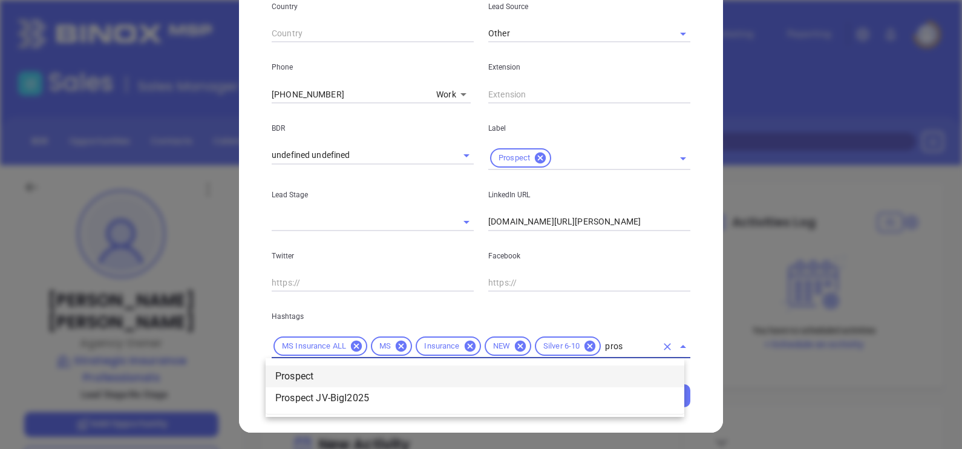
click at [298, 375] on li "Prospect" at bounding box center [475, 376] width 419 height 22
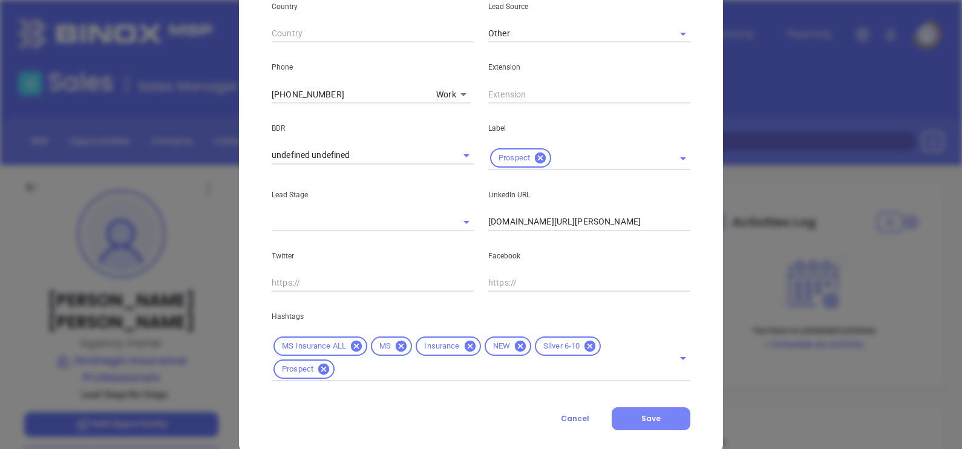
click at [655, 410] on button "Save" at bounding box center [651, 418] width 79 height 23
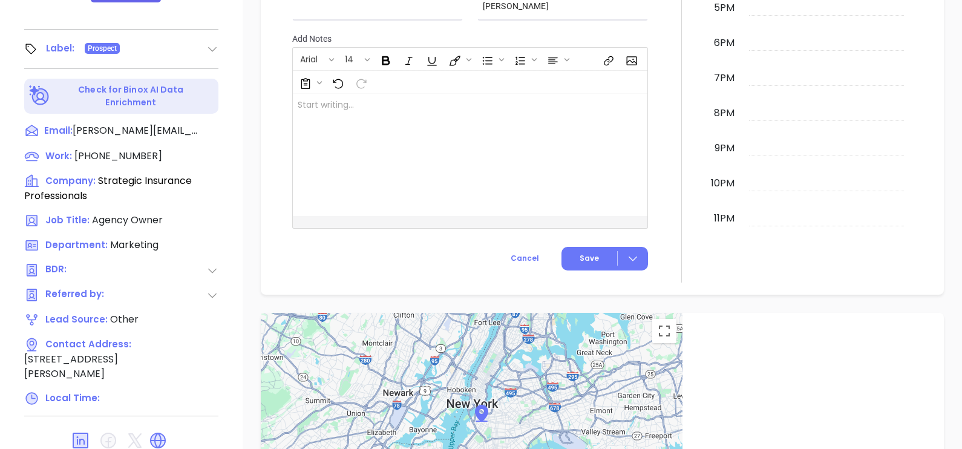
scroll to position [563, 0]
